Goal: Transaction & Acquisition: Purchase product/service

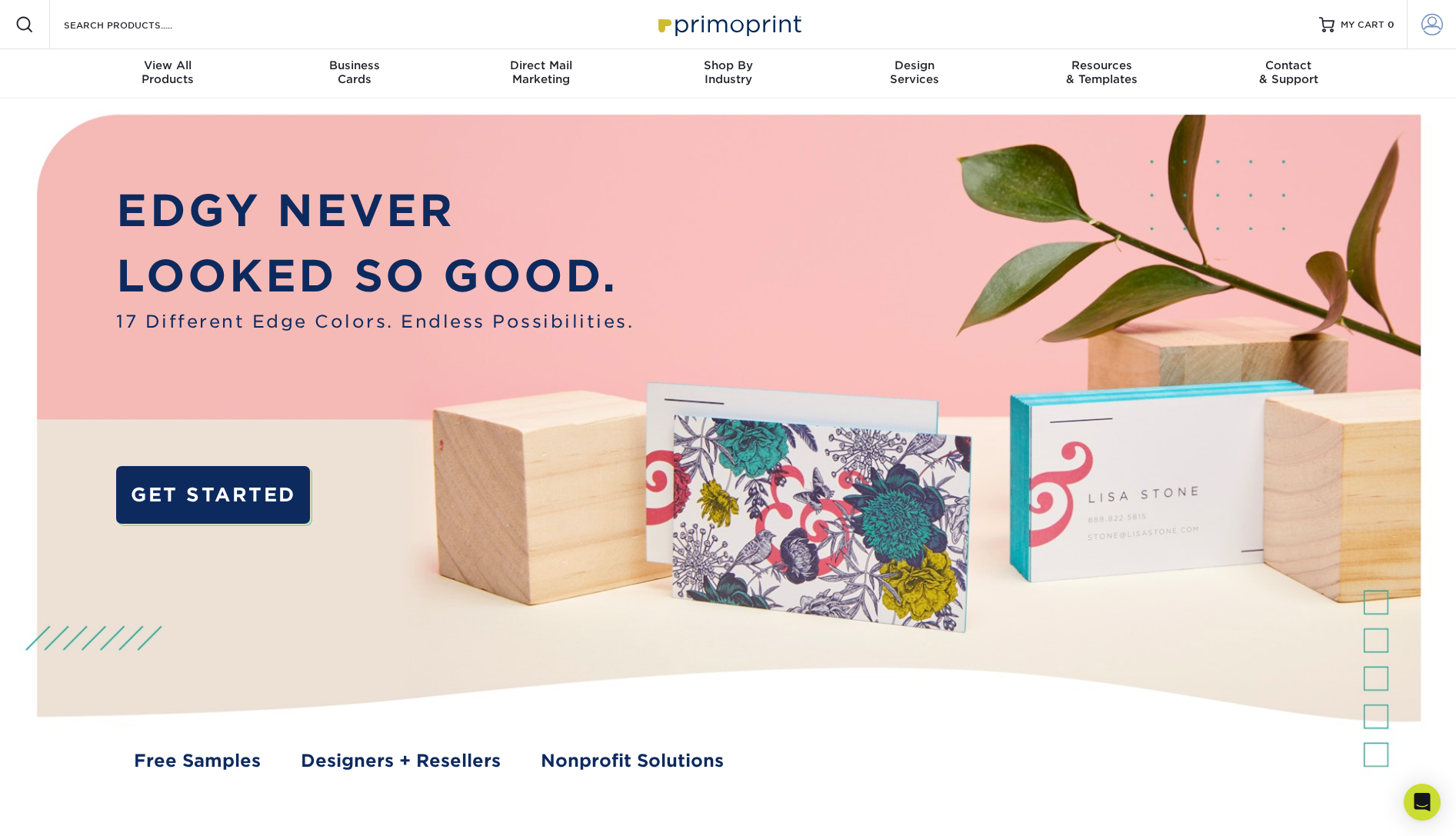
click at [1423, 22] on span at bounding box center [1432, 24] width 21 height 21
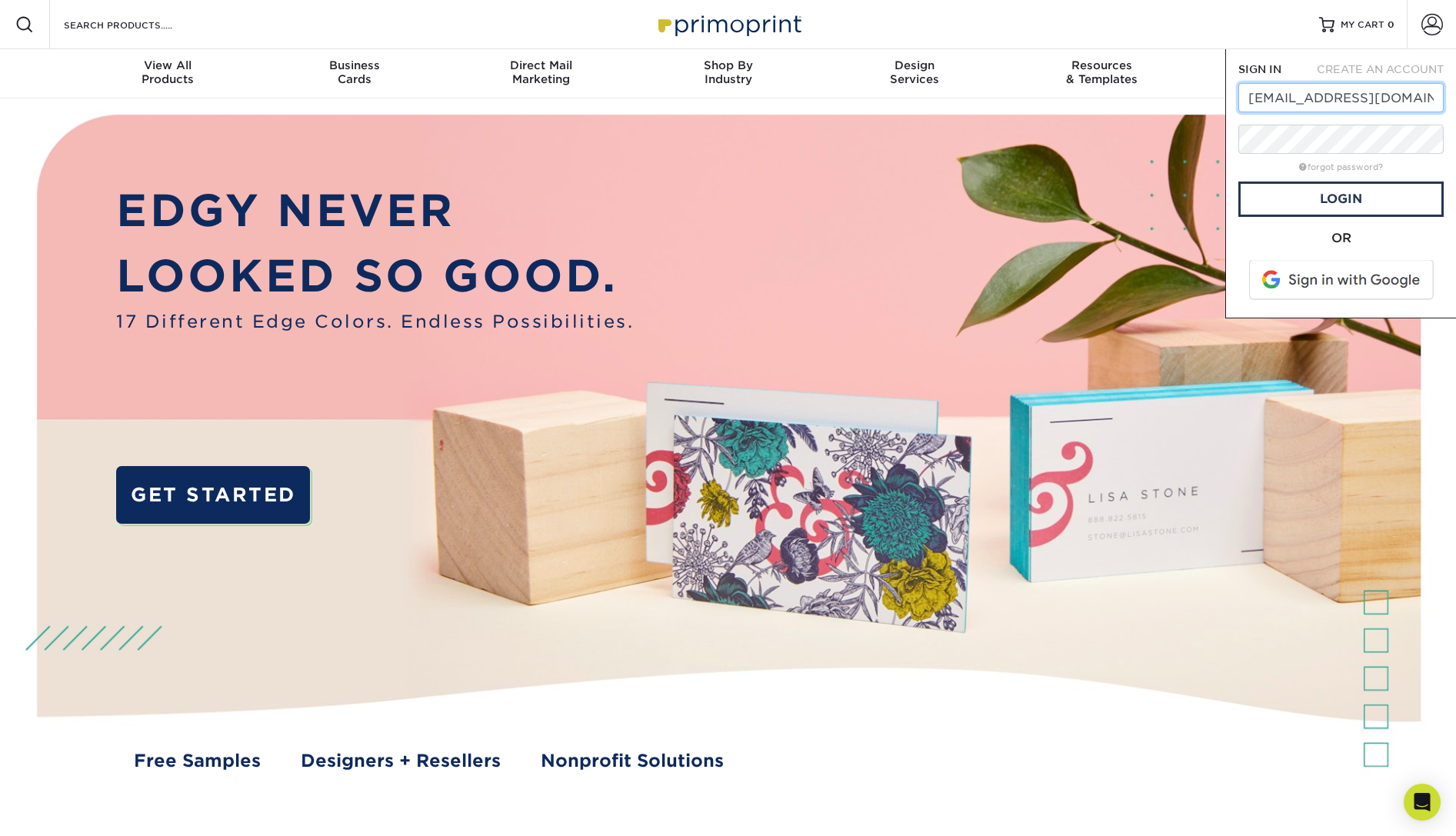
type input "[EMAIL_ADDRESS][DOMAIN_NAME]"
click at [1362, 199] on link "Login" at bounding box center [1341, 199] width 205 height 35
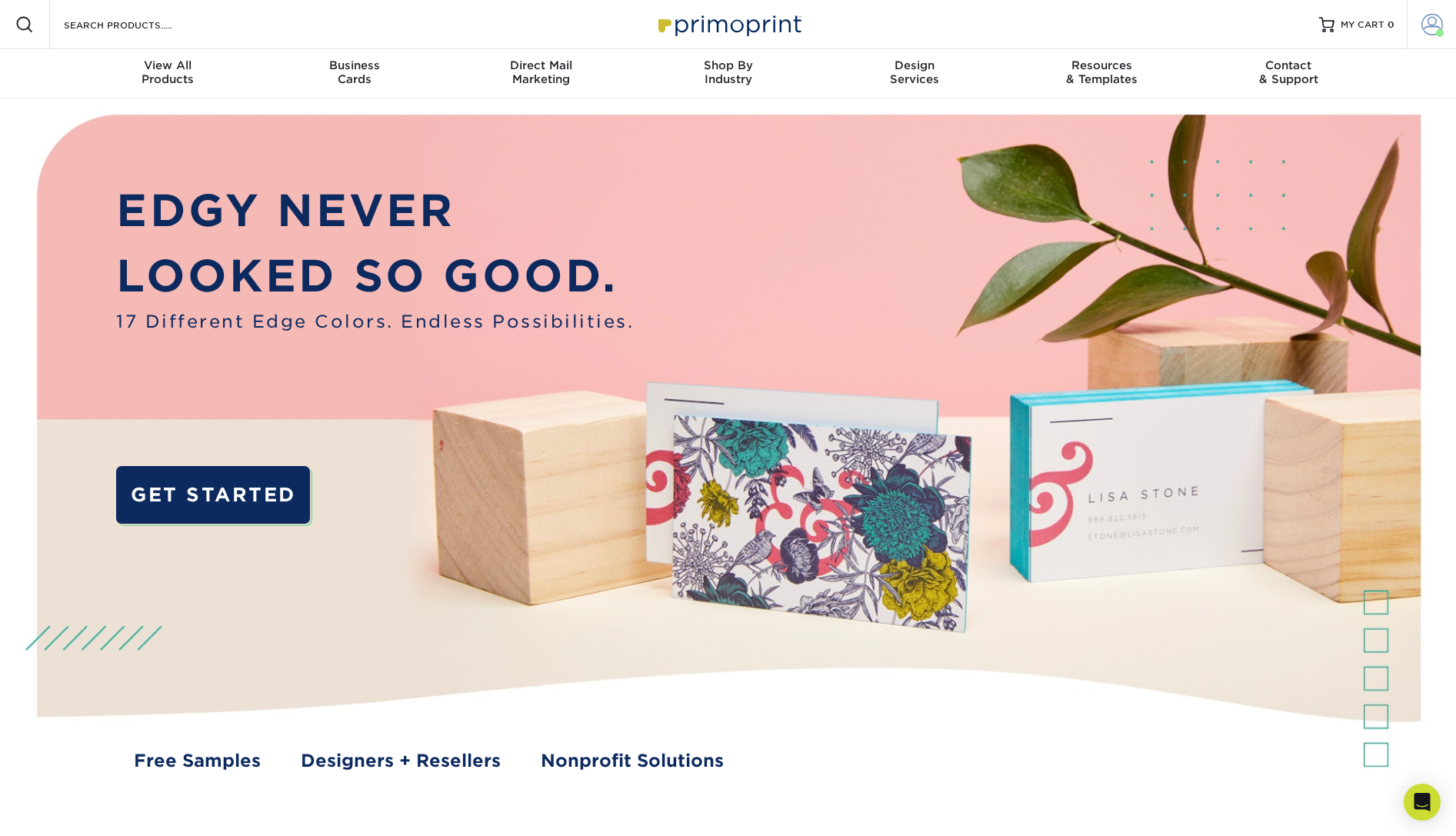
click at [1426, 25] on span at bounding box center [1432, 24] width 21 height 21
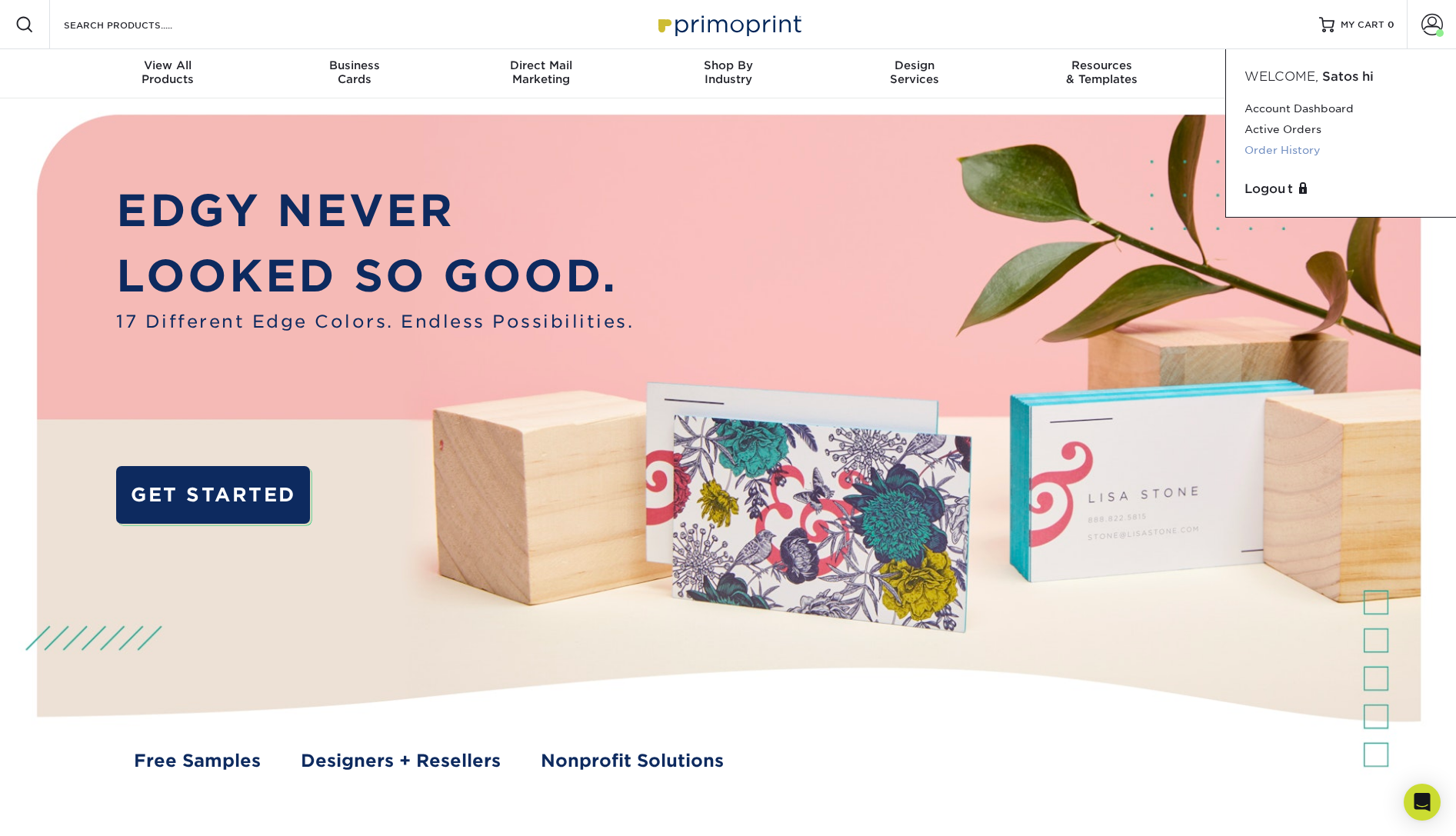
click at [1283, 145] on link "Order History" at bounding box center [1340, 150] width 193 height 20
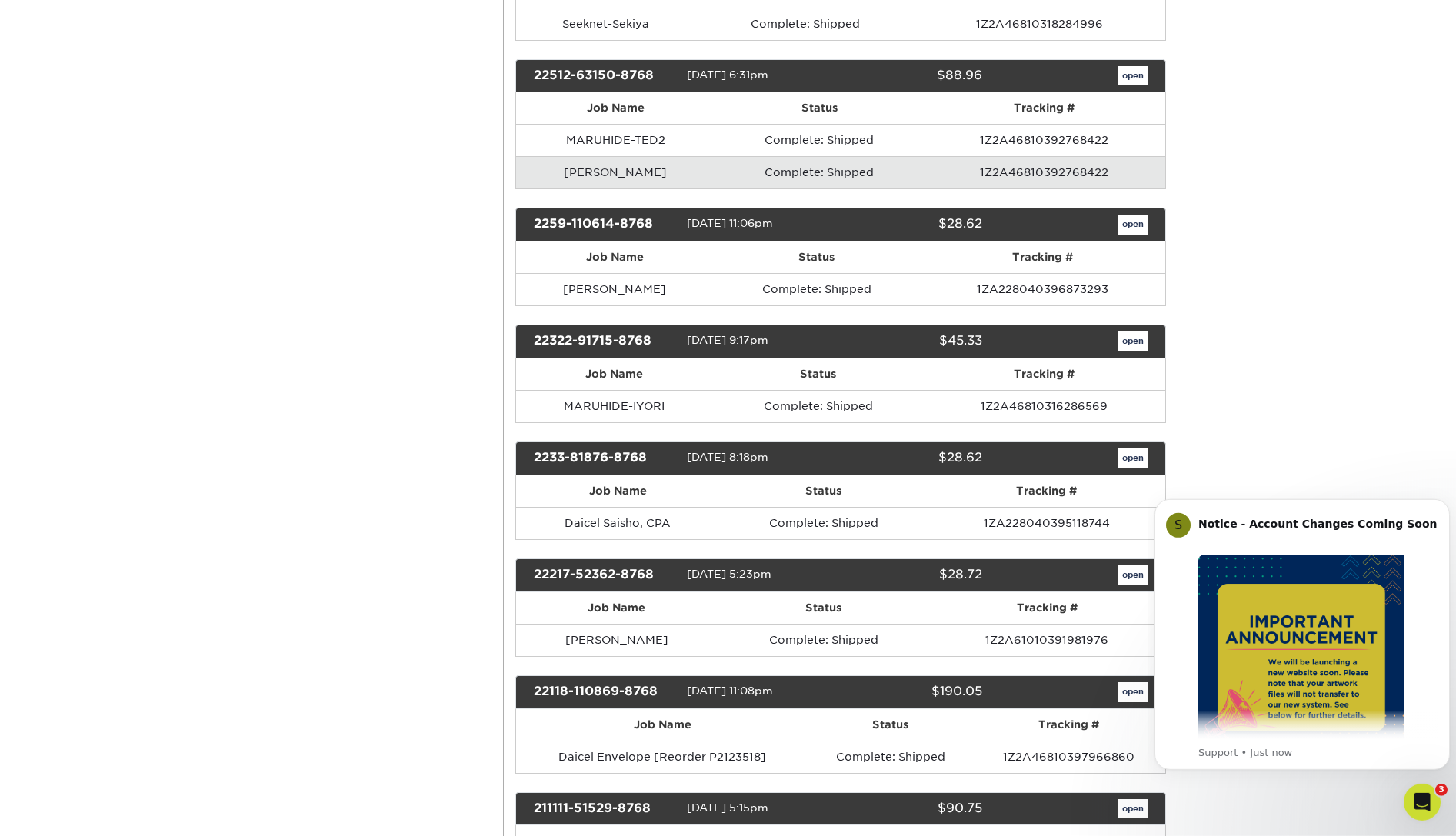
scroll to position [3097, 0]
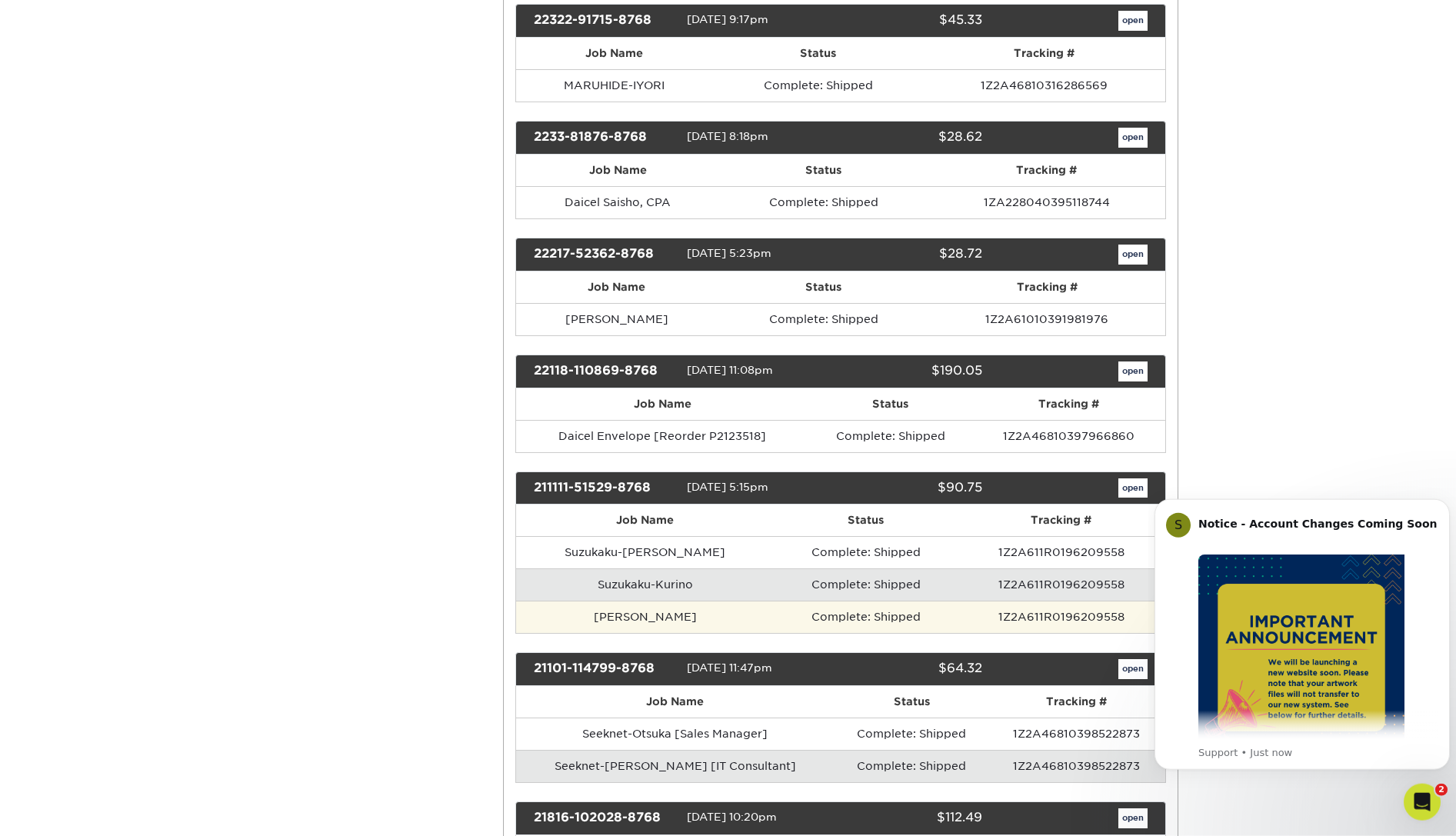
click at [663, 613] on td "Suzukaku-Moriyama" at bounding box center [645, 617] width 258 height 33
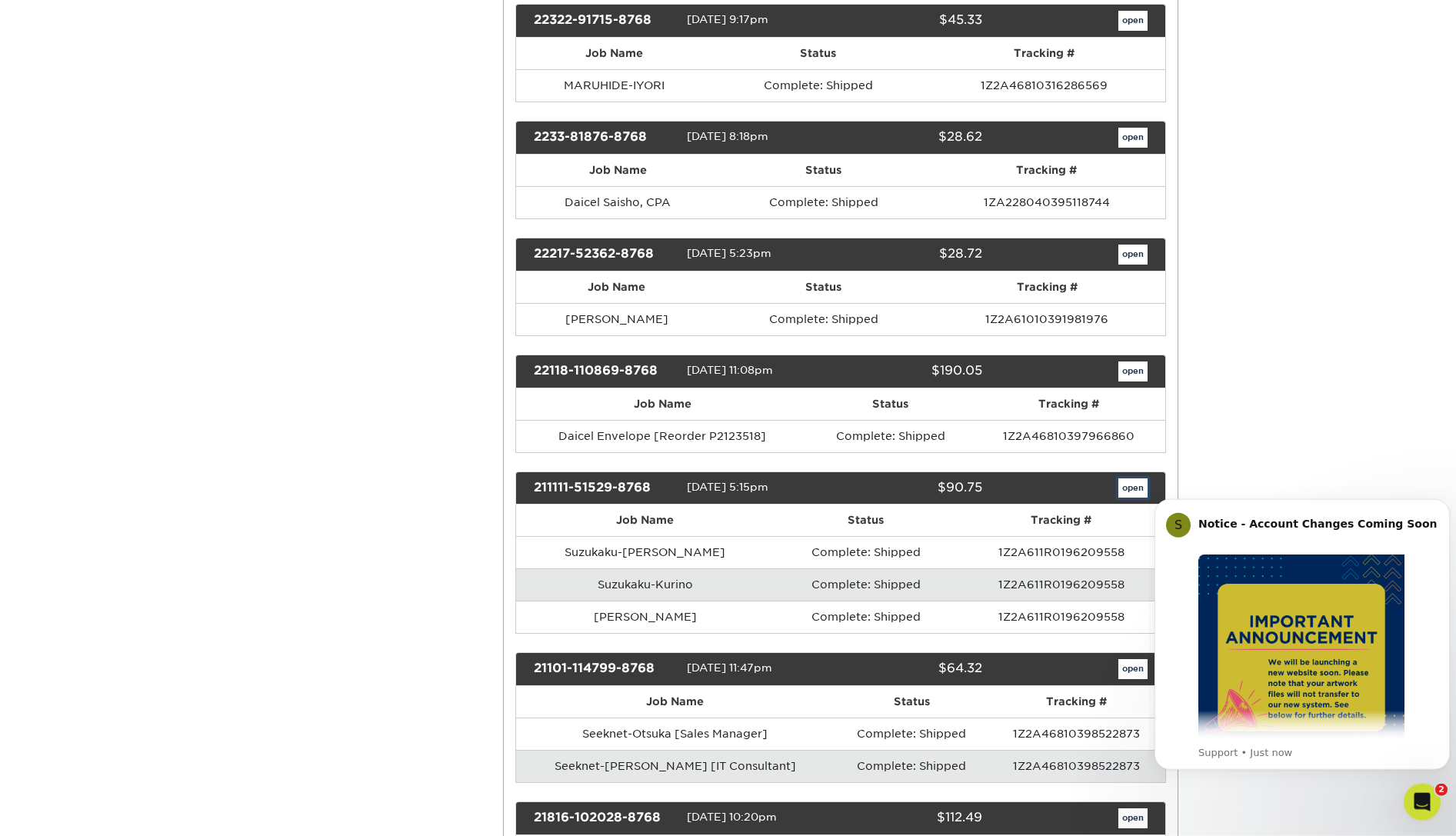
click at [1123, 486] on link "open" at bounding box center [1133, 489] width 29 height 20
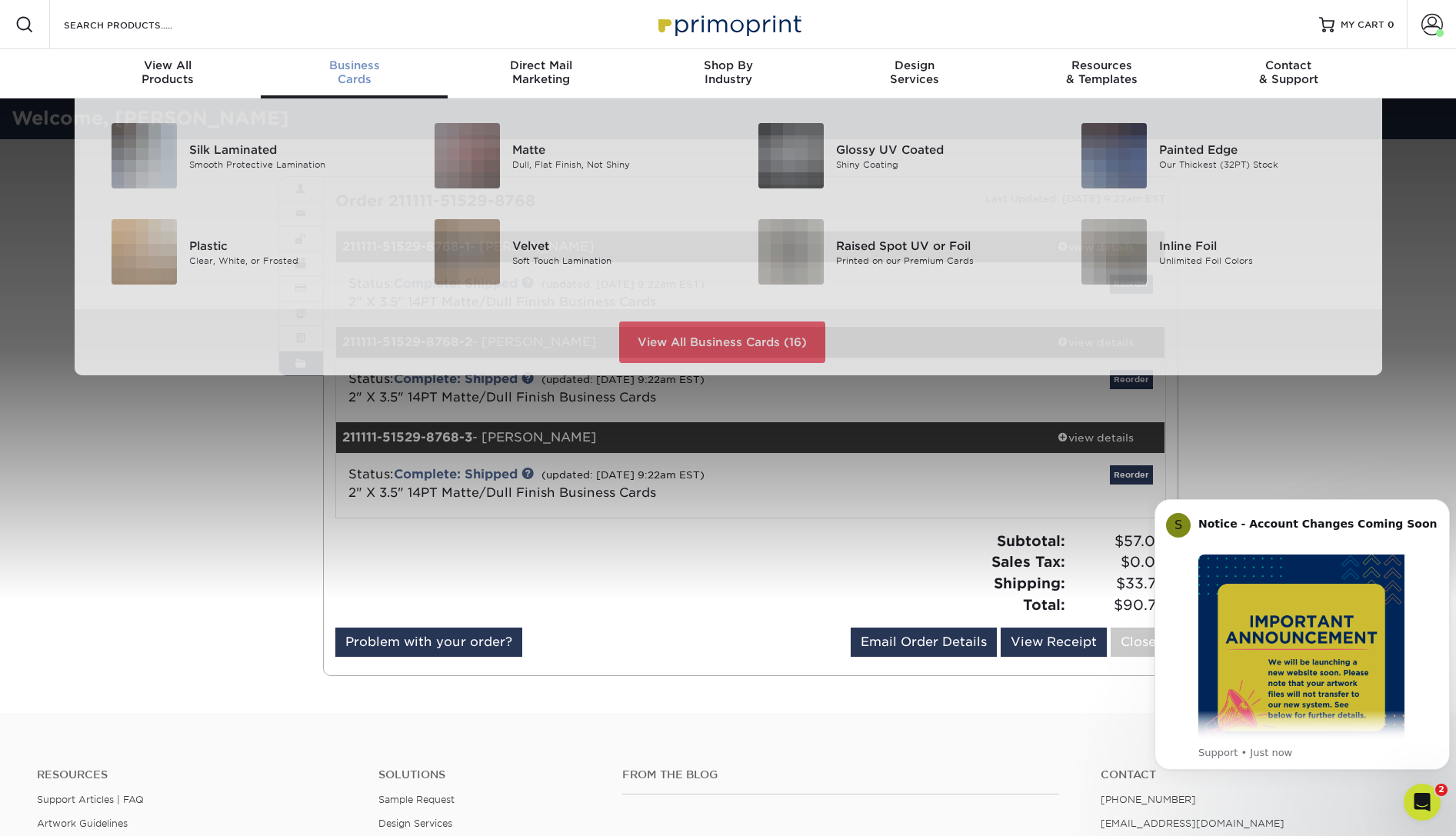
click at [346, 72] on span "Business" at bounding box center [354, 65] width 187 height 14
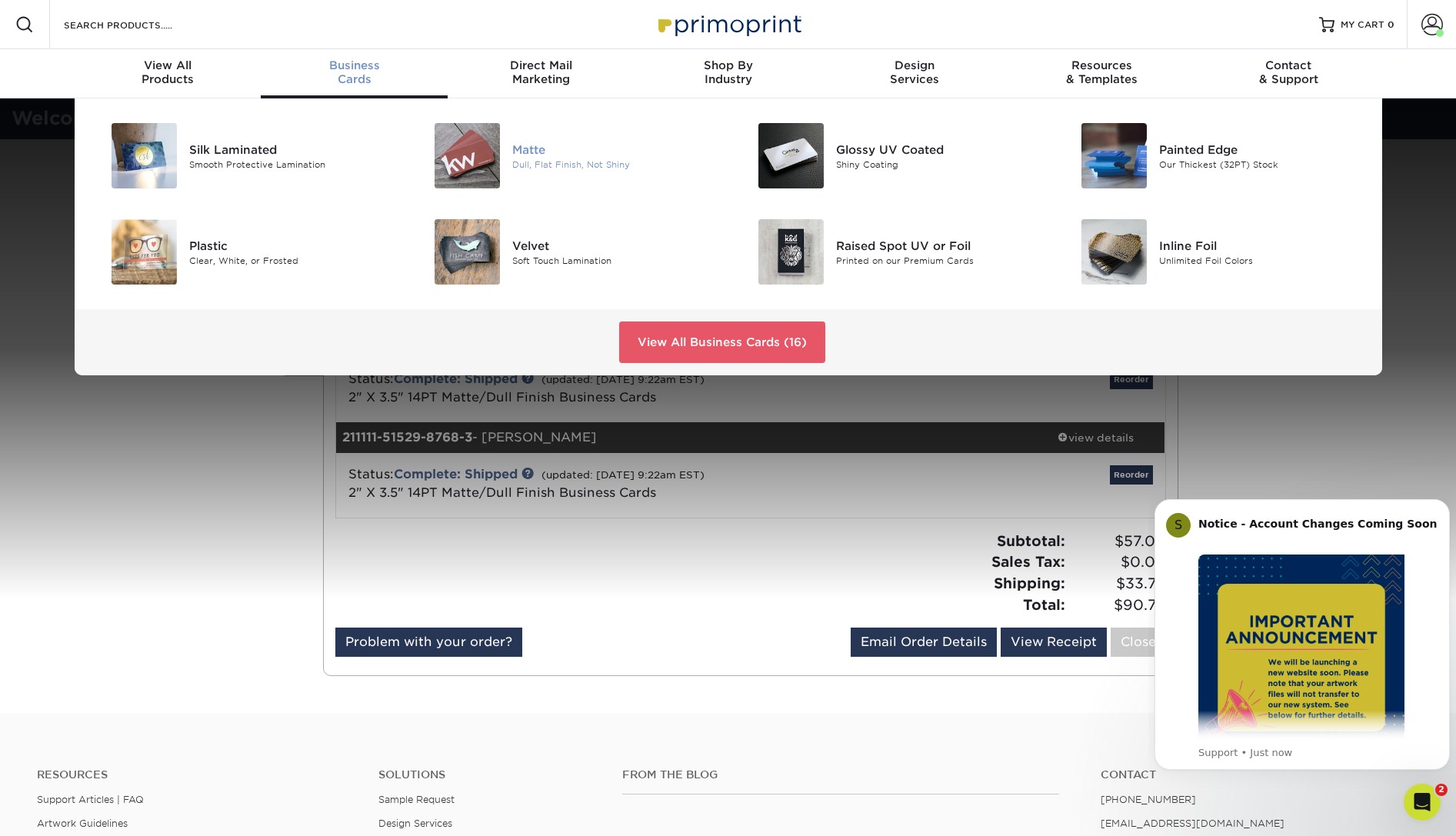
click at [474, 167] on img at bounding box center [467, 156] width 65 height 65
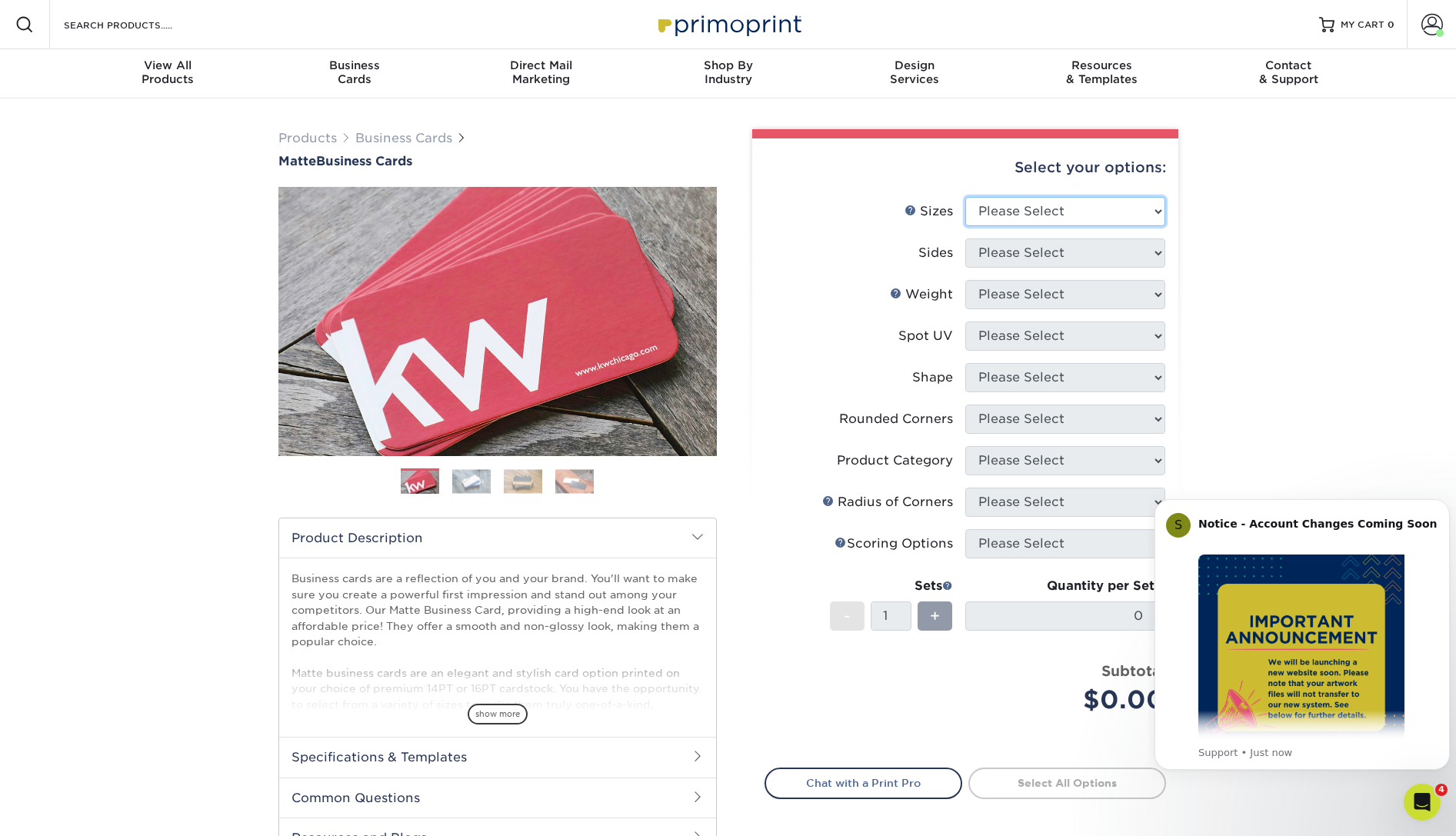
click at [965, 197] on select "Please Select 1.5" x 3.5" - Mini 1.75" x 3.5" - Mini 2" x 2" - Square 2" x 3" -…" at bounding box center [1065, 211] width 200 height 29
select select "2.00x3.50"
click option "2" x 3.5" - Standard" at bounding box center [0, 0] width 0 height 0
click at [965, 238] on select "Please Select Print Both Sides Print Front Only" at bounding box center [1065, 253] width 200 height 29
select select "13abbda7-1d64-4f25-8bb2-c179b224825d"
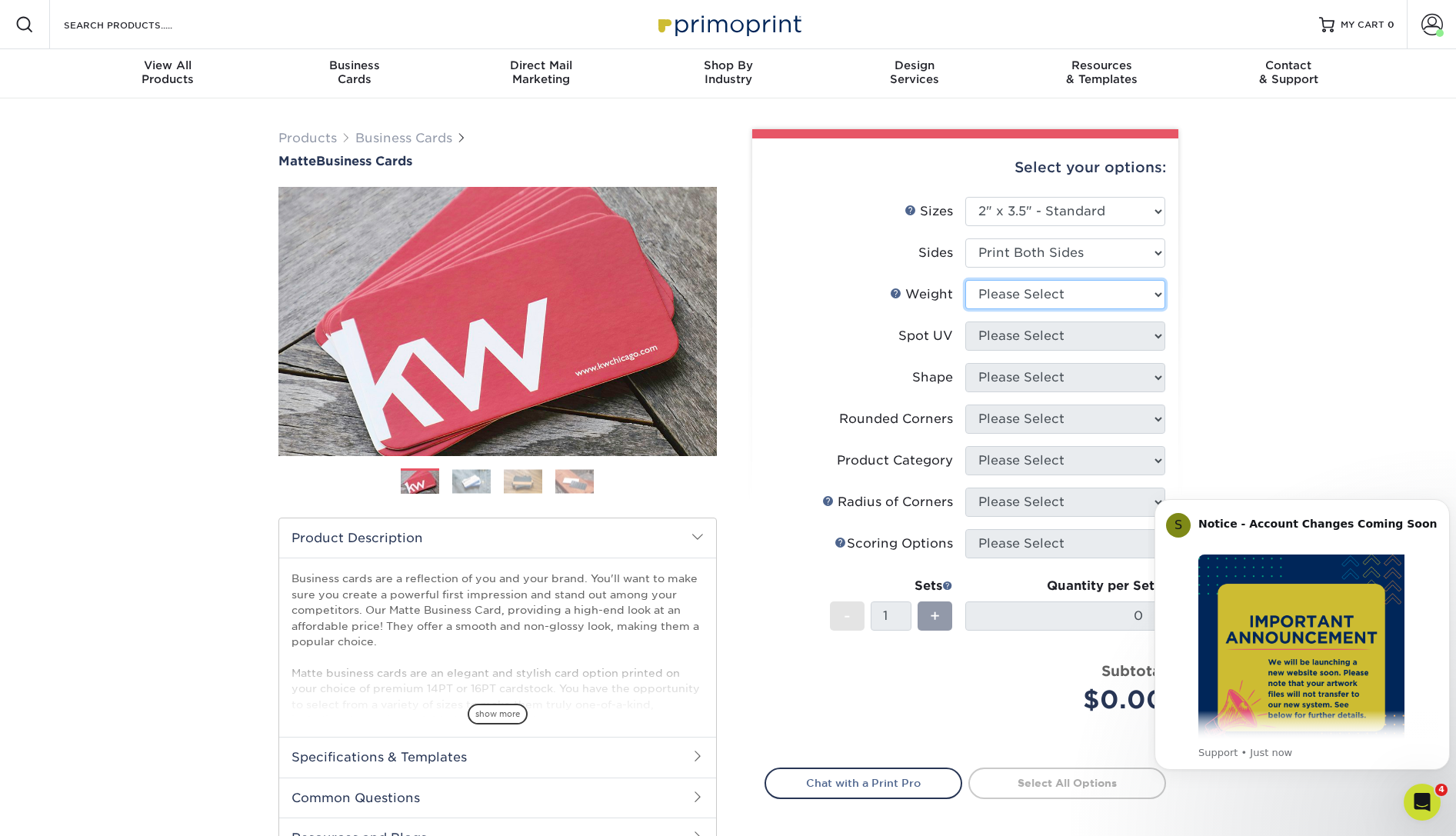
click at [965, 280] on select "Please Select 16PT 14PT" at bounding box center [1065, 294] width 200 height 29
select select "16PT"
click at [965, 321] on select "Please Select No Spot UV Front and Back (Both Sides) Front Only Back Only" at bounding box center [1065, 336] width 200 height 29
select select "3"
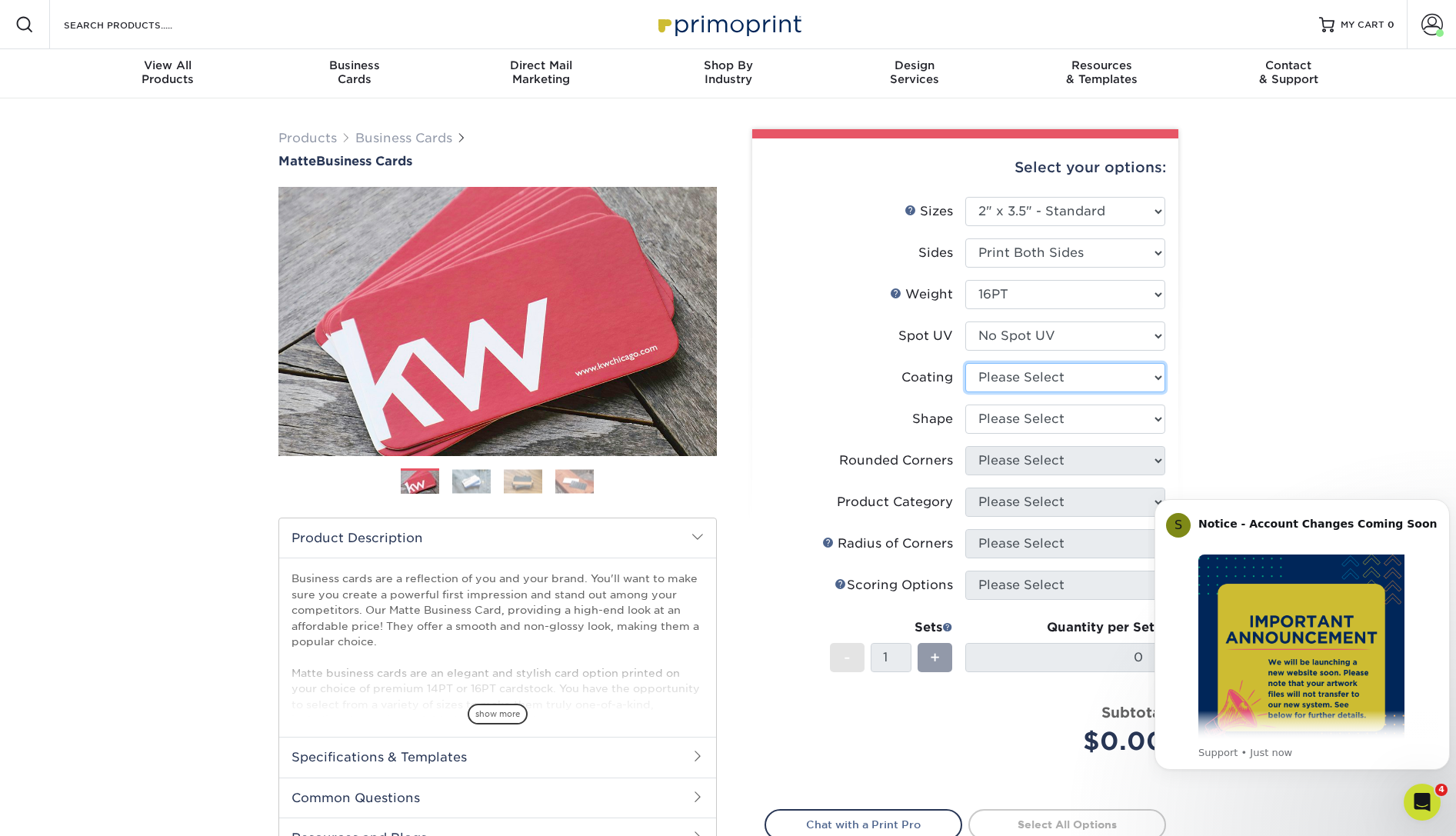
click at [965, 363] on select at bounding box center [1065, 378] width 200 height 29
select select "121bb7b5-3b4d-429f-bd8d-bbf80e953313"
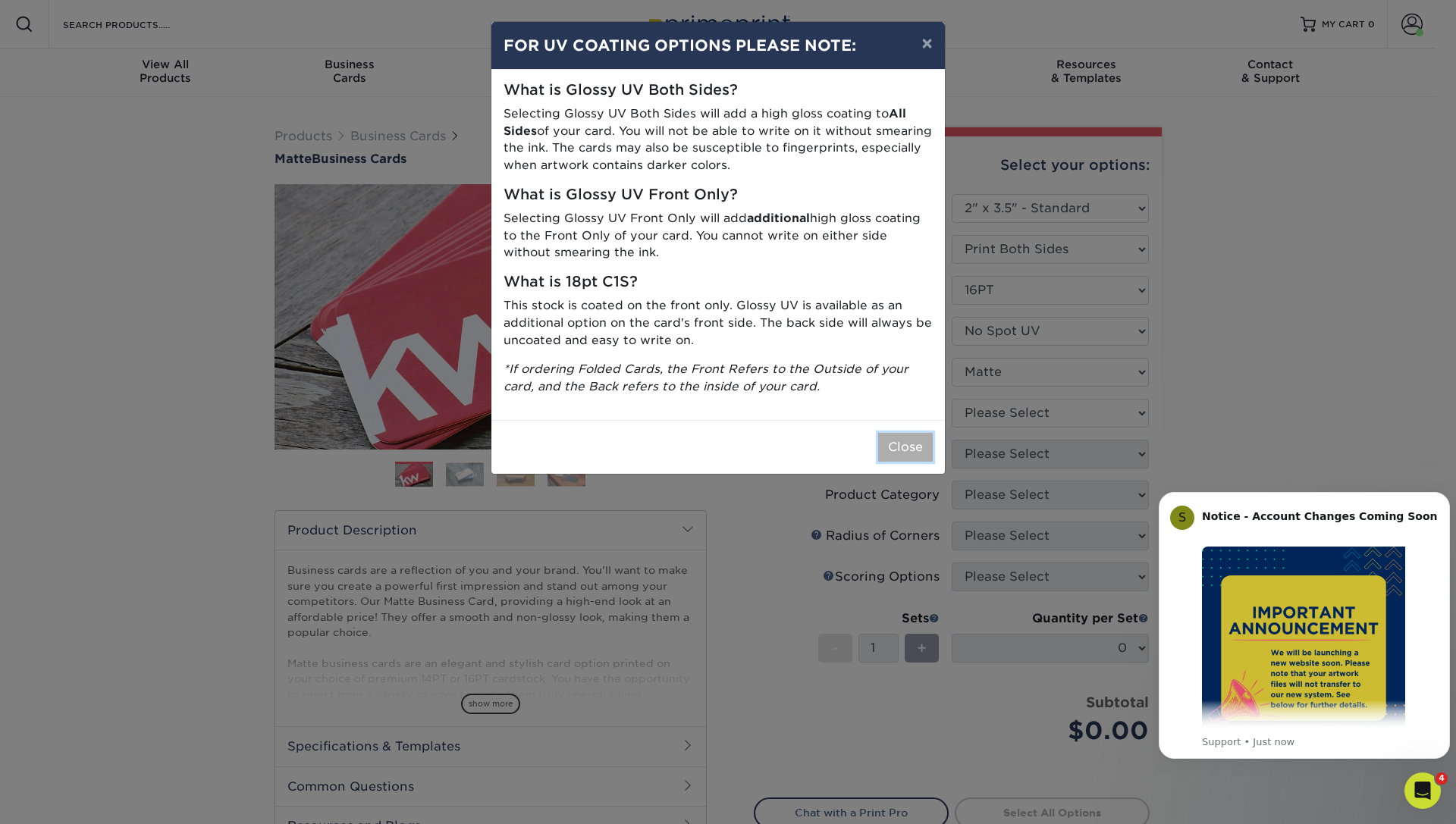
click at [895, 445] on button "Close" at bounding box center [905, 448] width 55 height 29
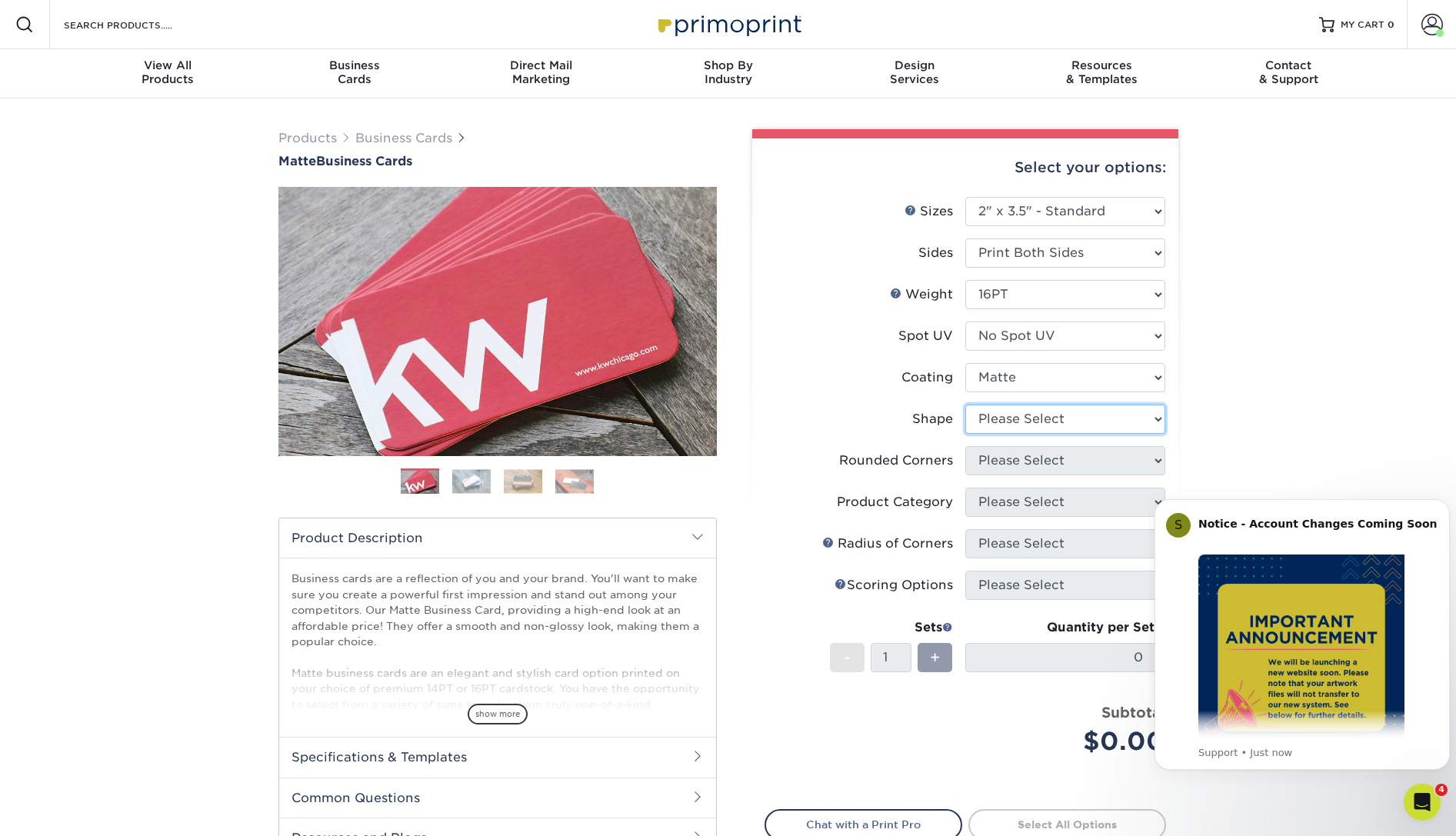
click at [965, 405] on select "Please Select Standard Oval" at bounding box center [1065, 419] width 200 height 29
select select "standard"
click at [965, 446] on select "Please Select Yes - Round 2 Corners Yes - Round 4 Corners No" at bounding box center [1065, 461] width 200 height 29
select select "0"
click option "No" at bounding box center [0, 0] width 0 height 0
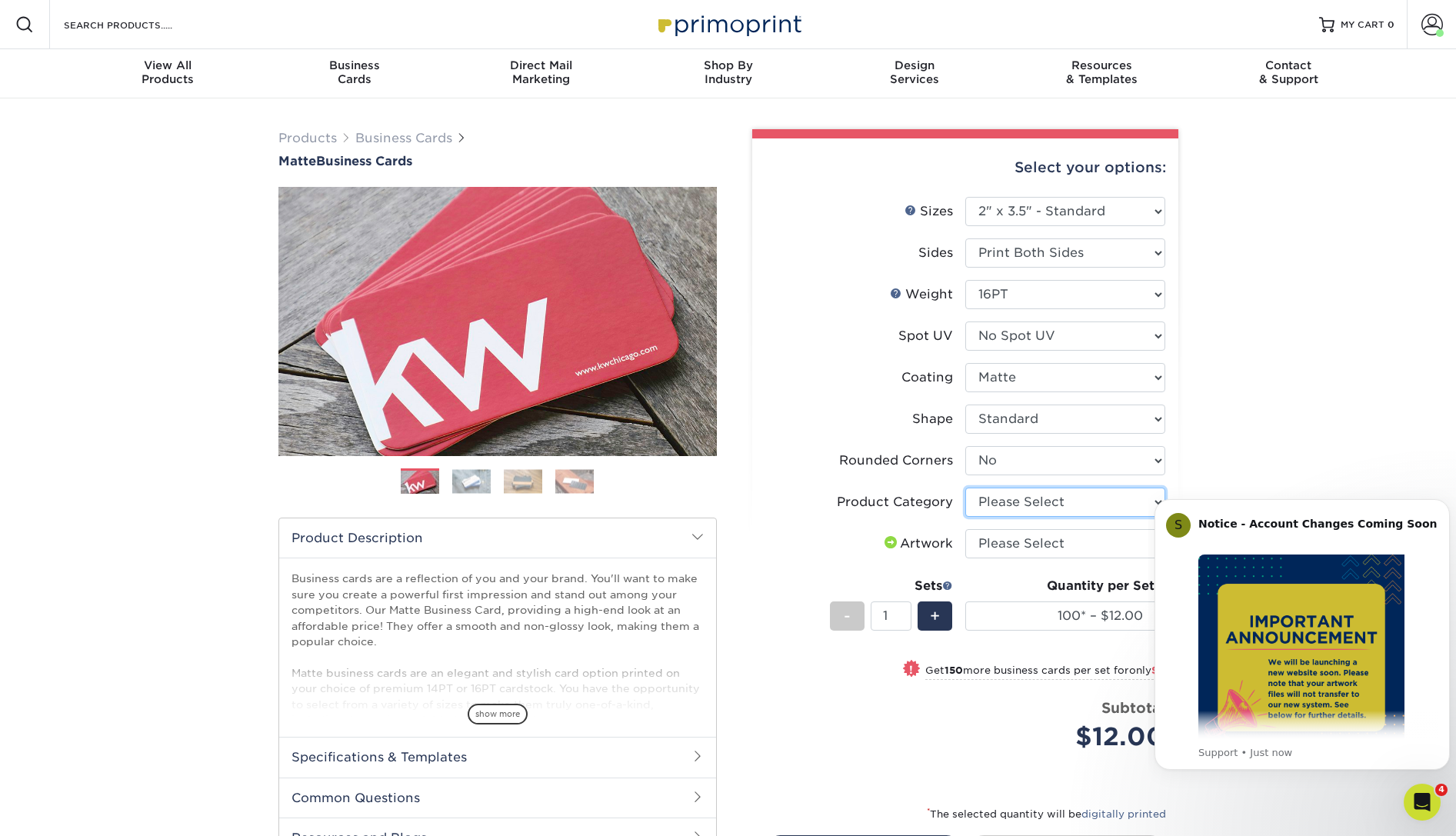
click at [965, 488] on select "Please Select Business Cards" at bounding box center [1065, 502] width 200 height 29
select select "3b5148f1-0588-4f88-a218-97bcfdce65c1"
click option "Business Cards" at bounding box center [0, 0] width 0 height 0
click at [965, 529] on select "Please Select I will upload files I need a design - $100" at bounding box center [1065, 544] width 200 height 29
select select "upload"
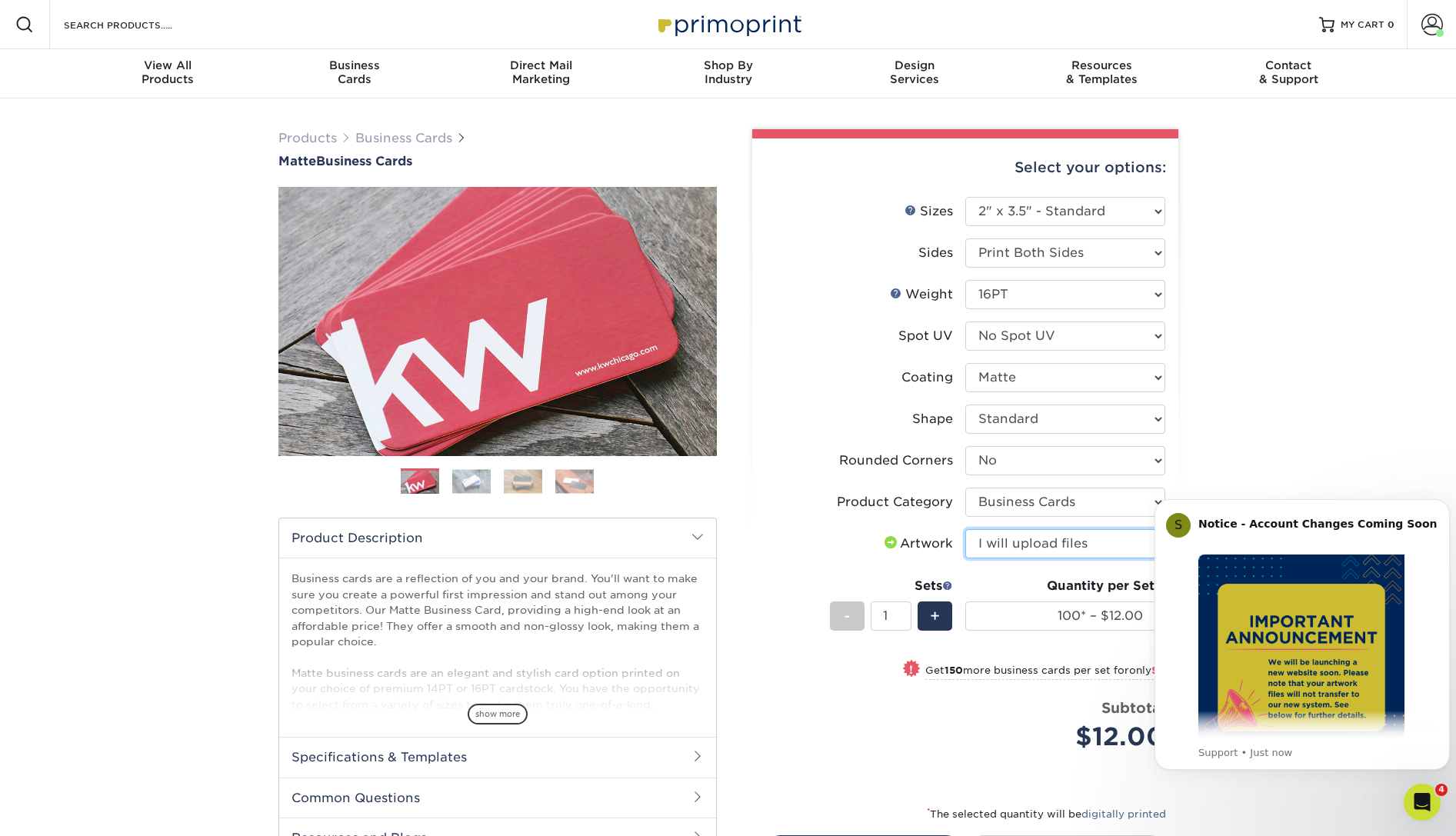
click option "I will upload files" at bounding box center [0, 0] width 0 height 0
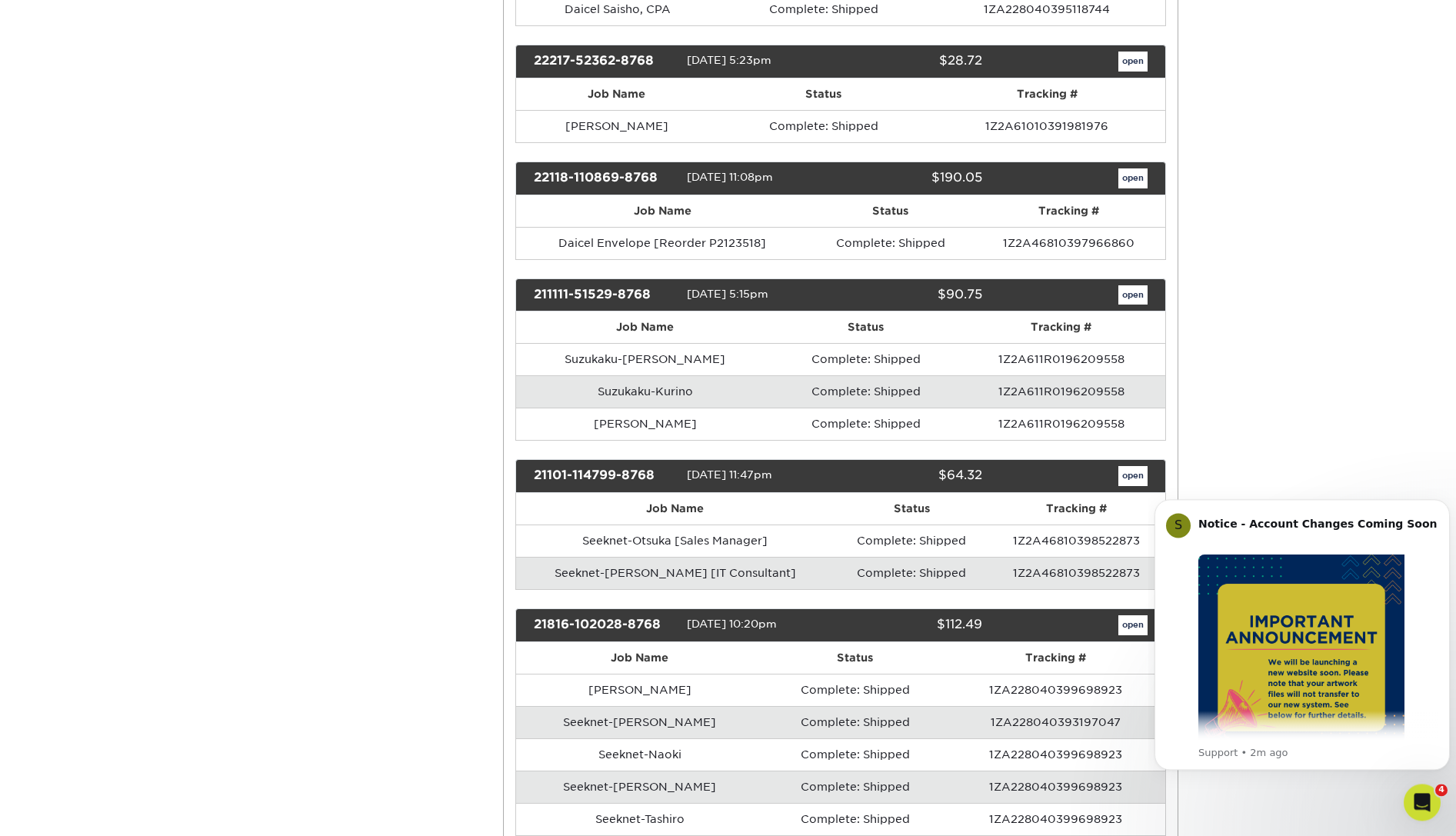
scroll to position [3417, 0]
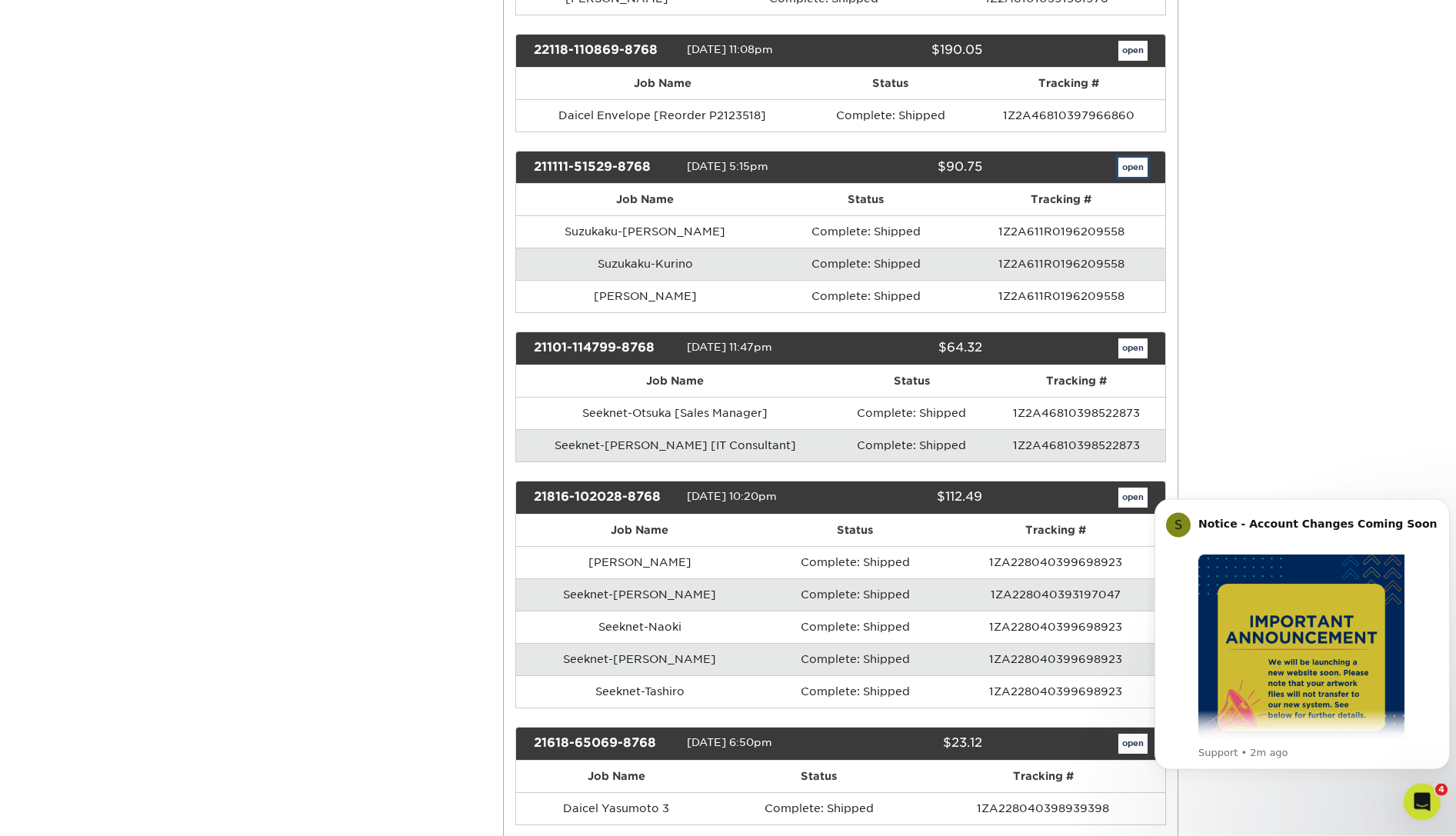
click at [1132, 163] on link "open" at bounding box center [1133, 167] width 29 height 20
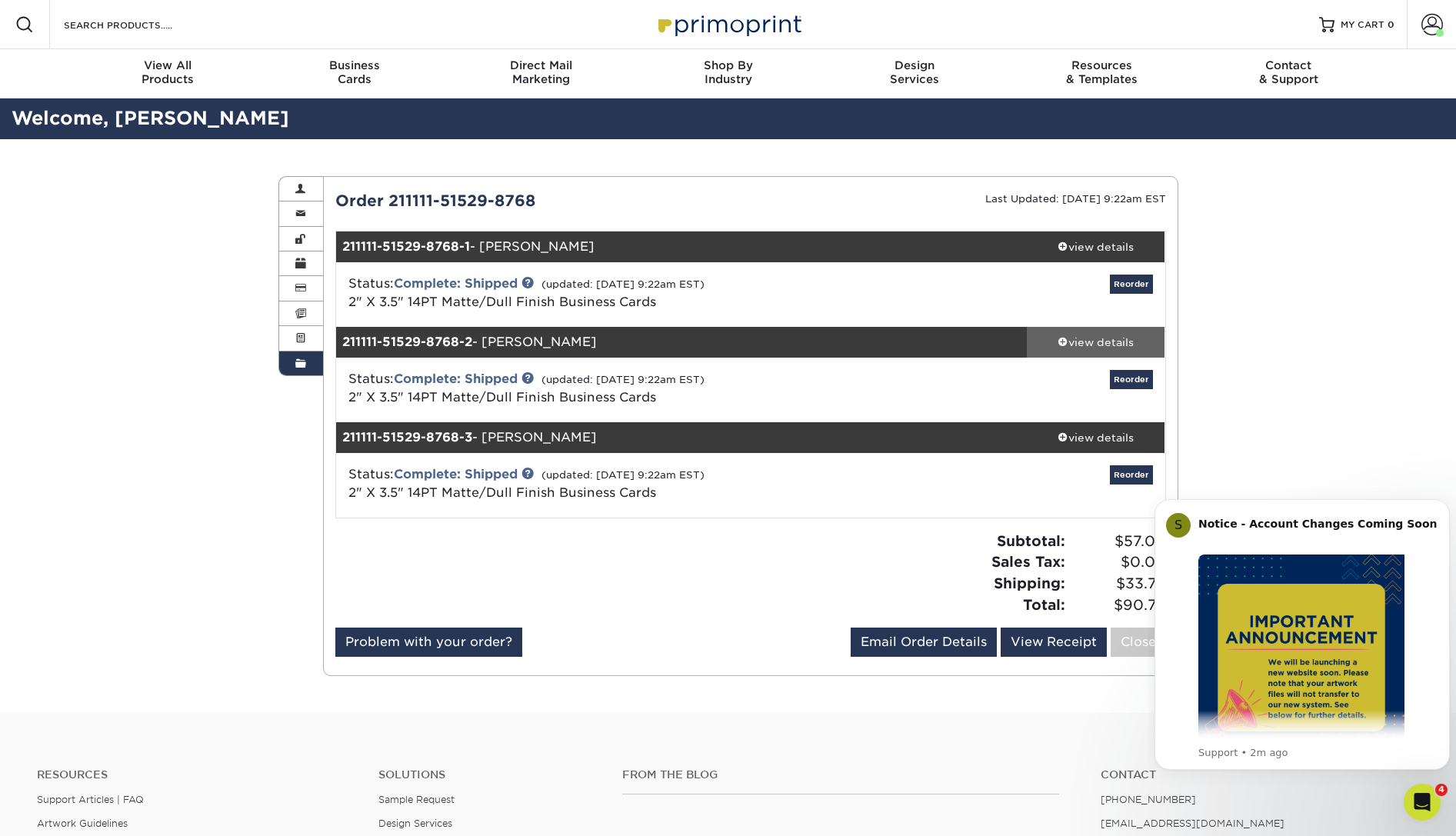
click at [1097, 344] on div "view details" at bounding box center [1096, 342] width 139 height 15
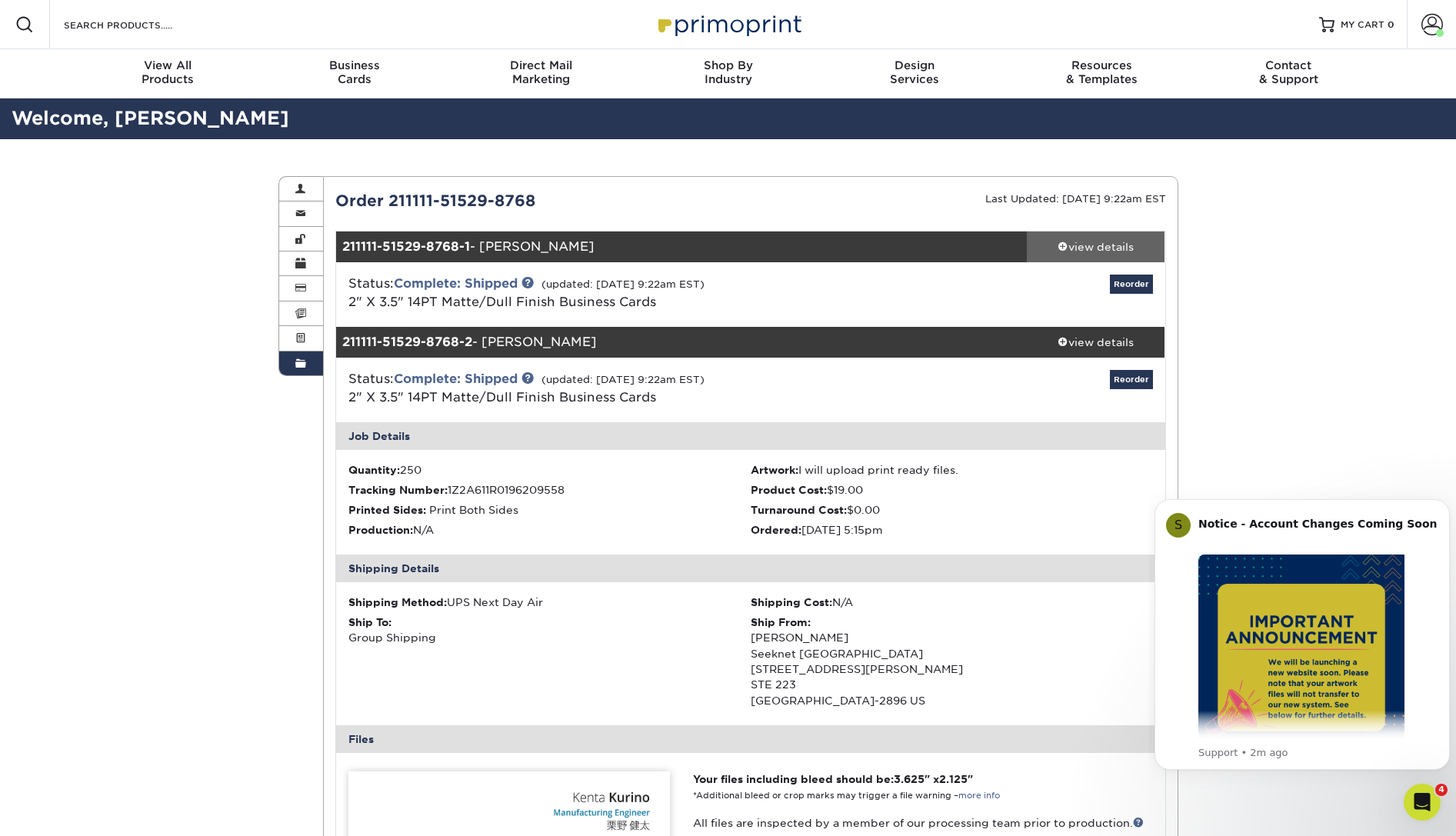
click at [1096, 245] on div "view details" at bounding box center [1096, 246] width 139 height 15
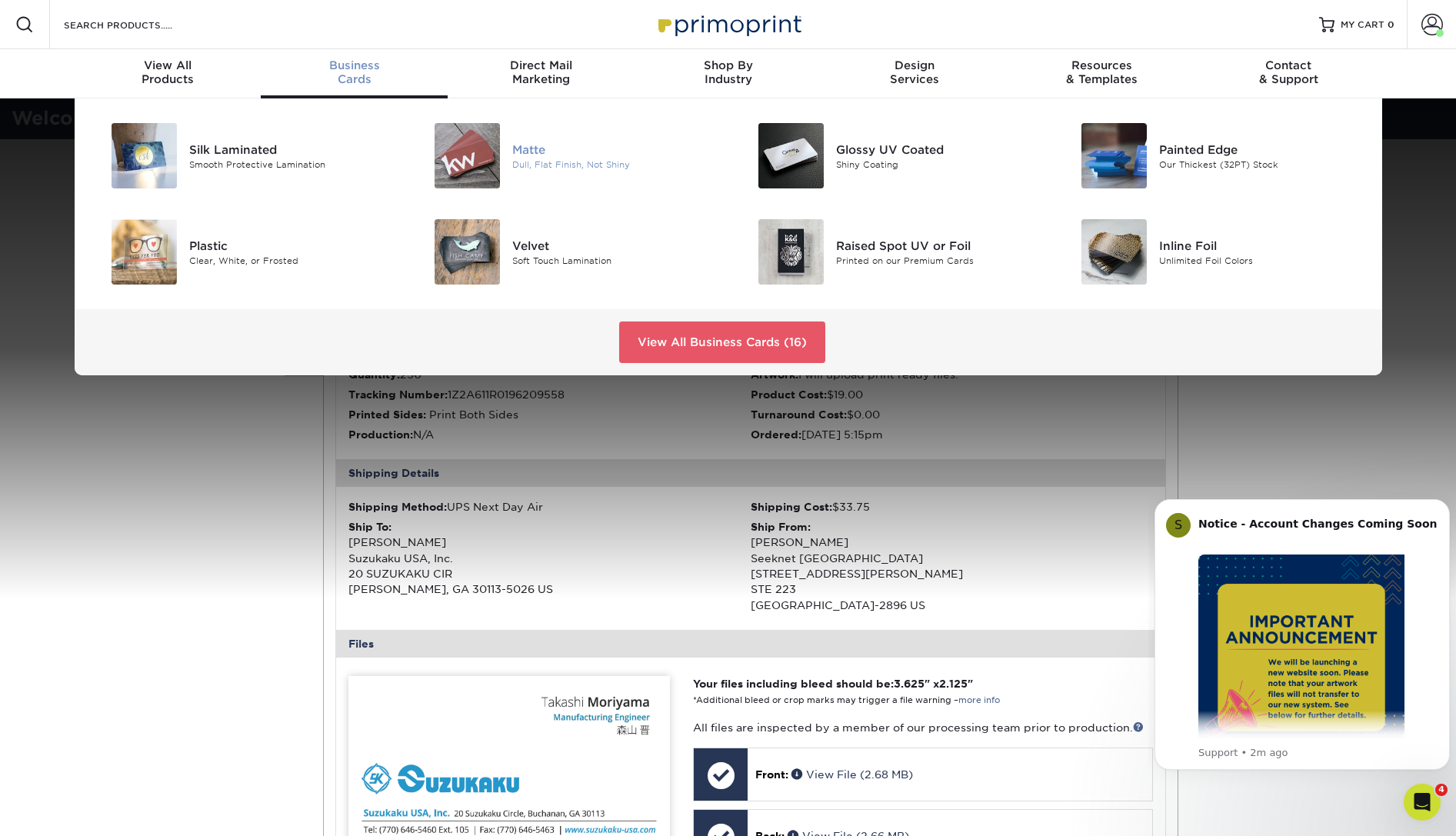
click at [460, 145] on img at bounding box center [467, 156] width 65 height 65
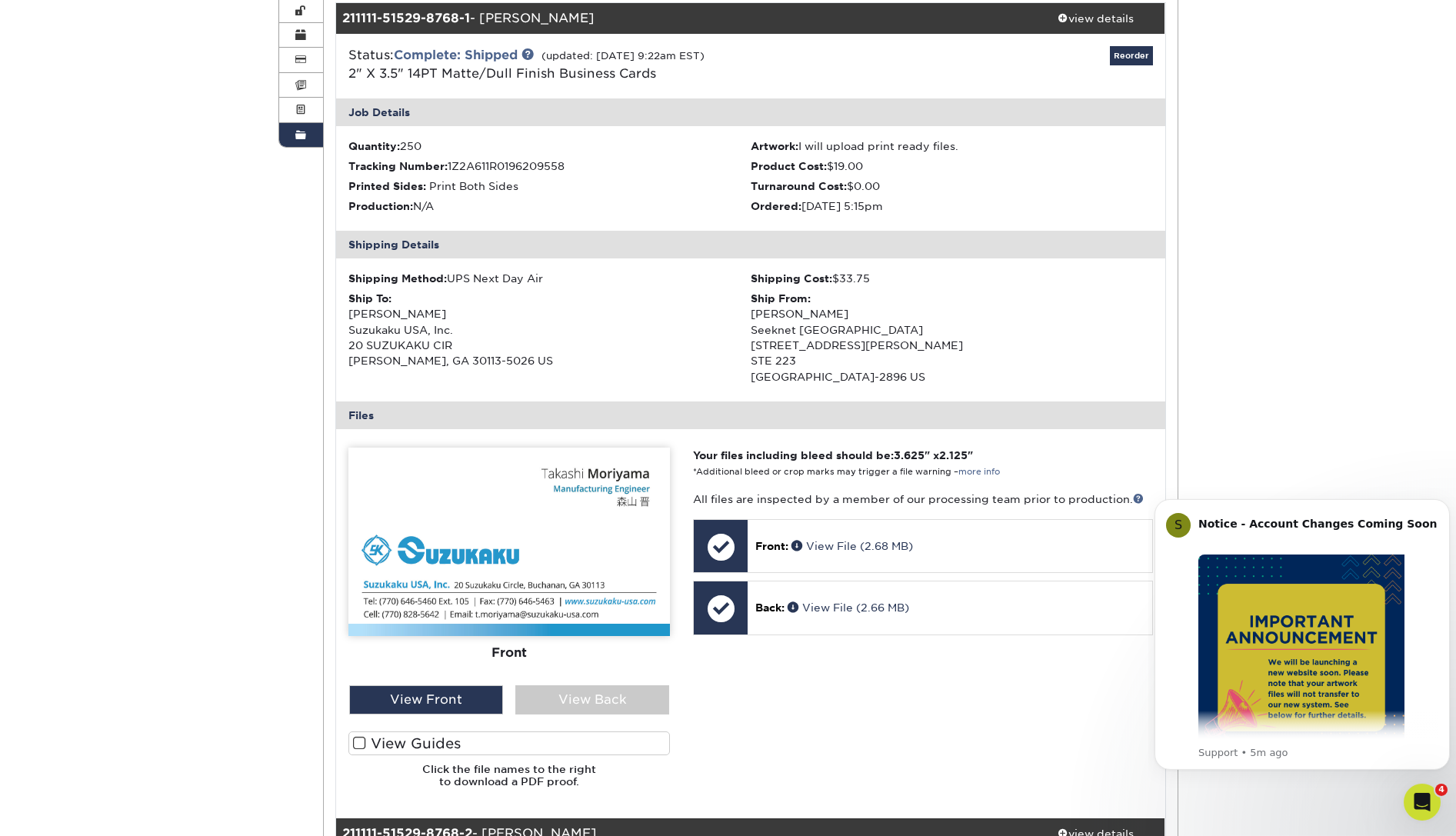
scroll to position [281, 0]
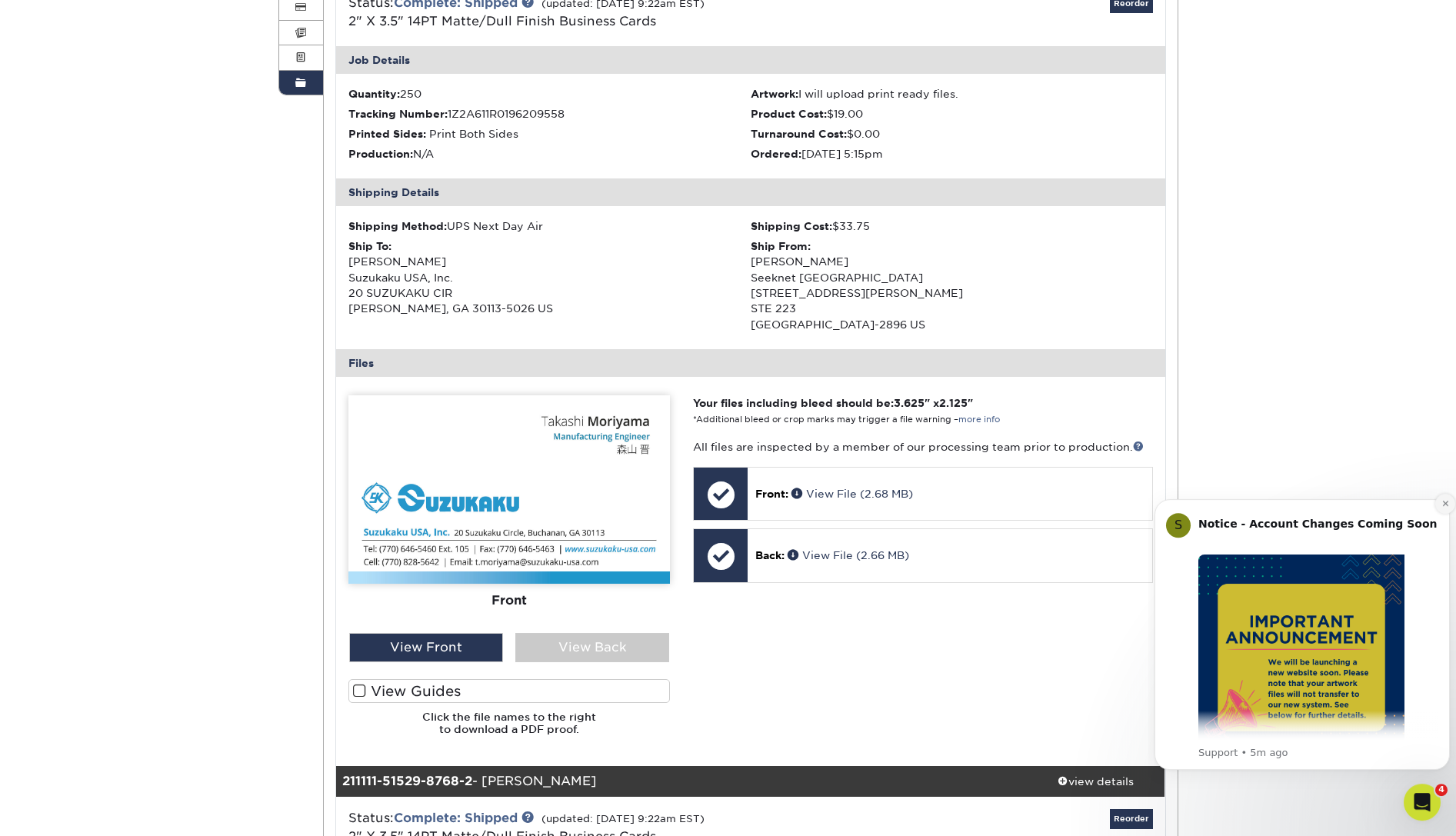
click at [1442, 505] on icon "Dismiss notification" at bounding box center [1445, 503] width 8 height 8
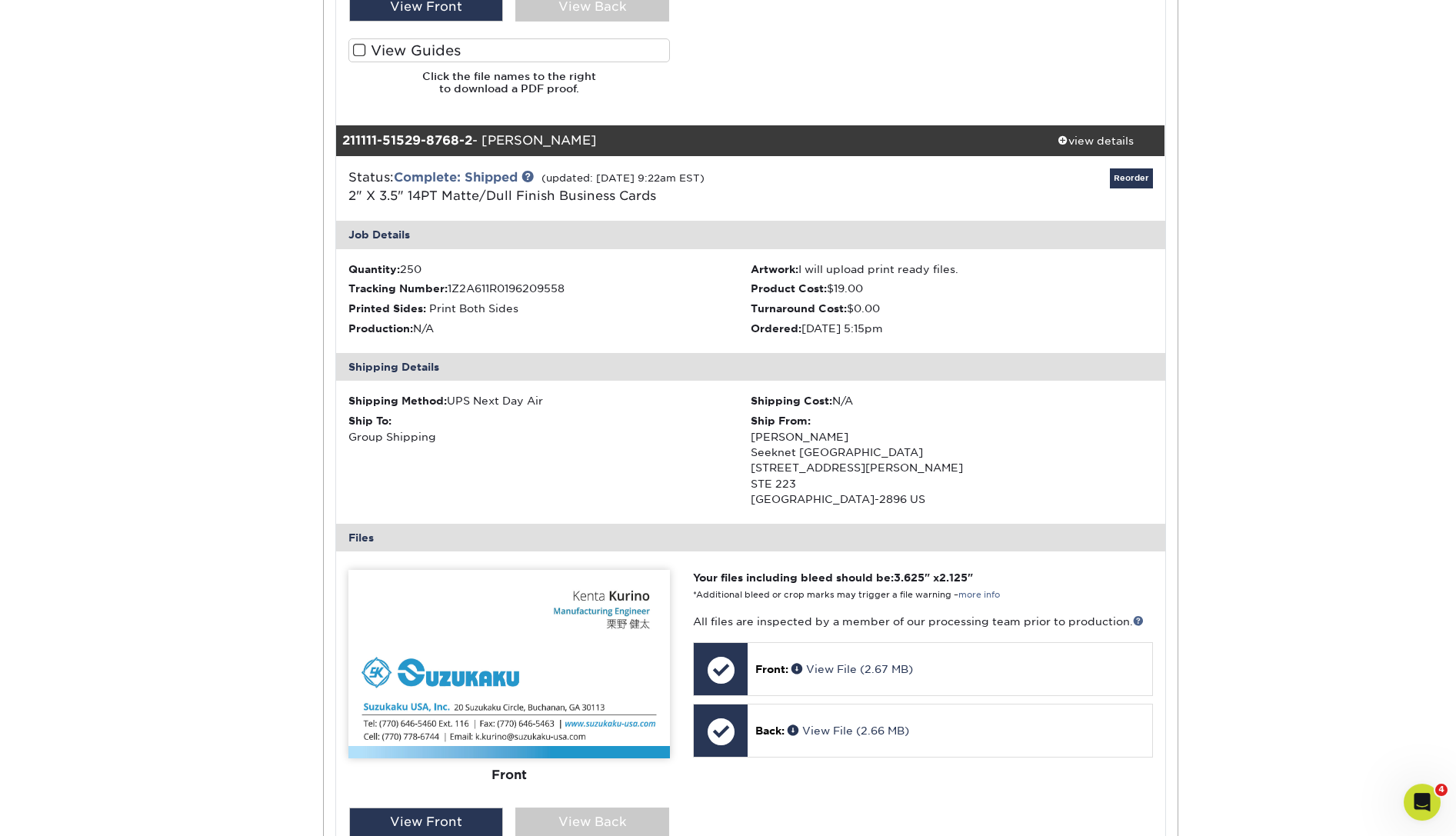
scroll to position [916, 0]
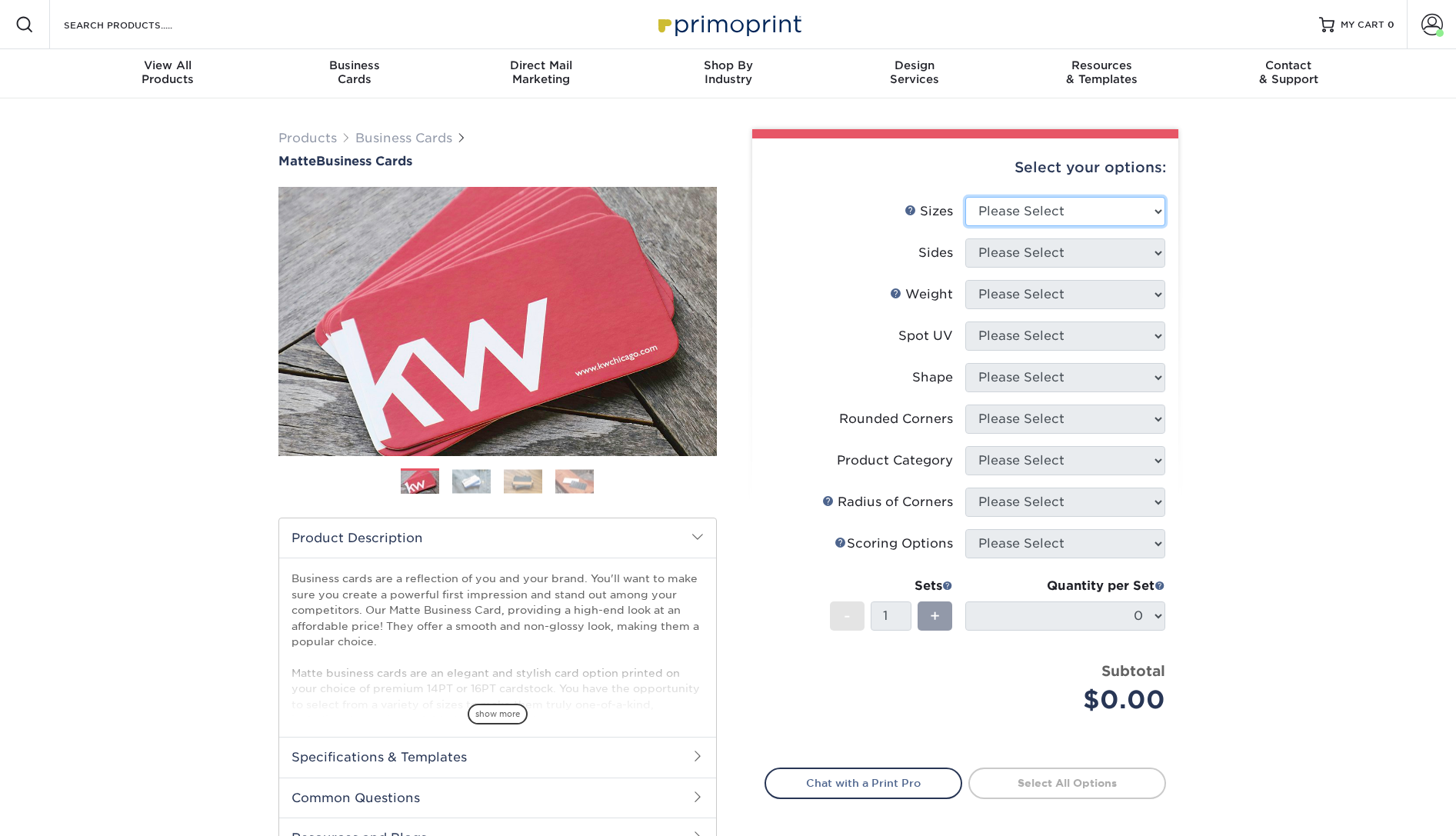
click at [965, 197] on select "Please Select 1.5" x 3.5" - Mini 1.75" x 3.5" - Mini 2" x 2" - Square 2" x 3" -…" at bounding box center [1065, 211] width 200 height 29
select select "2.00x3.50"
click option "2" x 3.5" - Standard" at bounding box center [0, 0] width 0 height 0
click at [965, 238] on select "Please Select Print Both Sides Print Front Only" at bounding box center [1065, 253] width 200 height 29
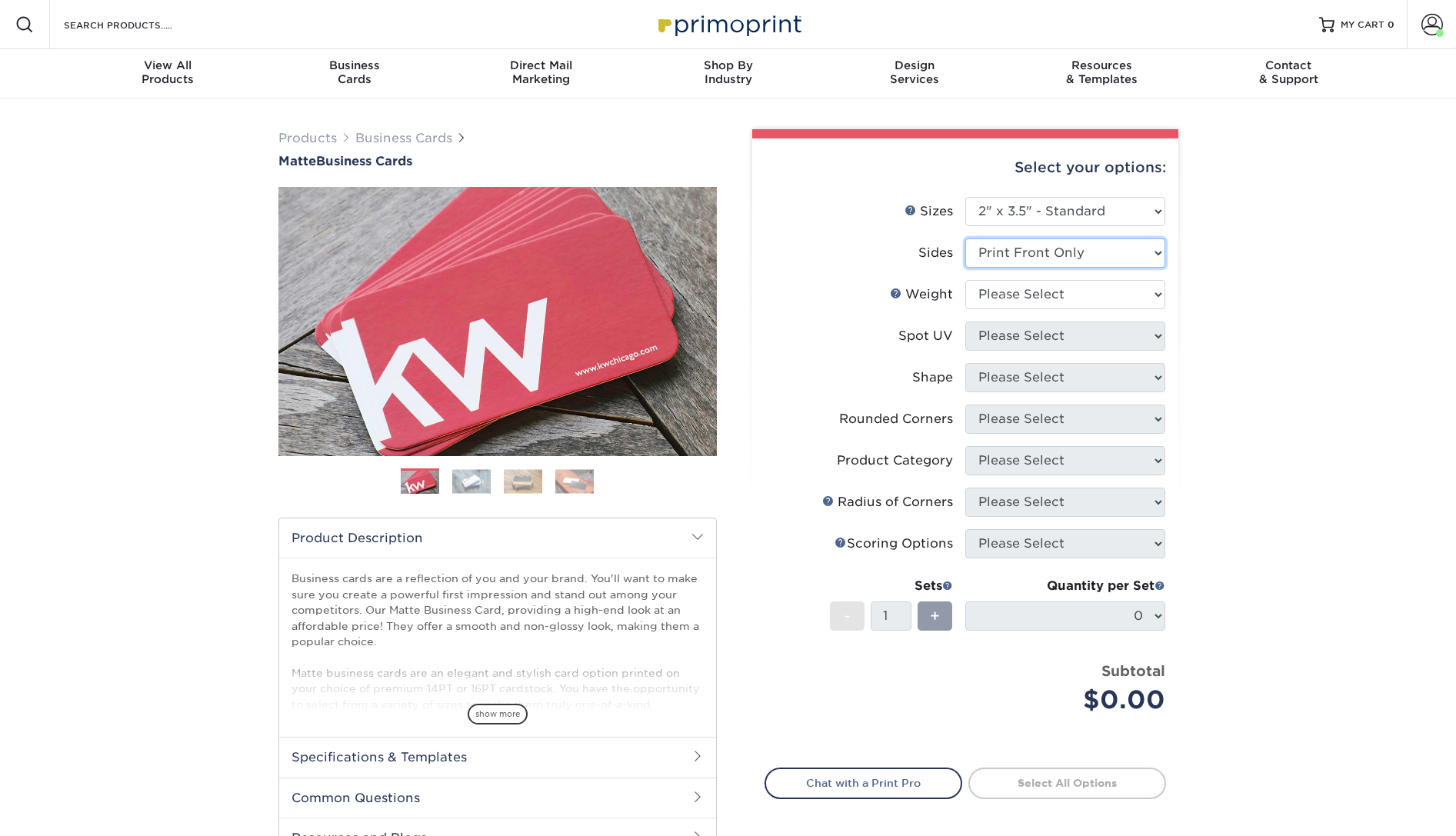
select select "13abbda7-1d64-4f25-8bb2-c179b224825d"
click at [965, 280] on select "Please Select 16PT 14PT" at bounding box center [1065, 294] width 200 height 29
select select "16PT"
click at [965, 321] on select "Please Select No Spot UV Front and Back (Both Sides) Front Only Back Only" at bounding box center [1065, 336] width 200 height 29
select select "3"
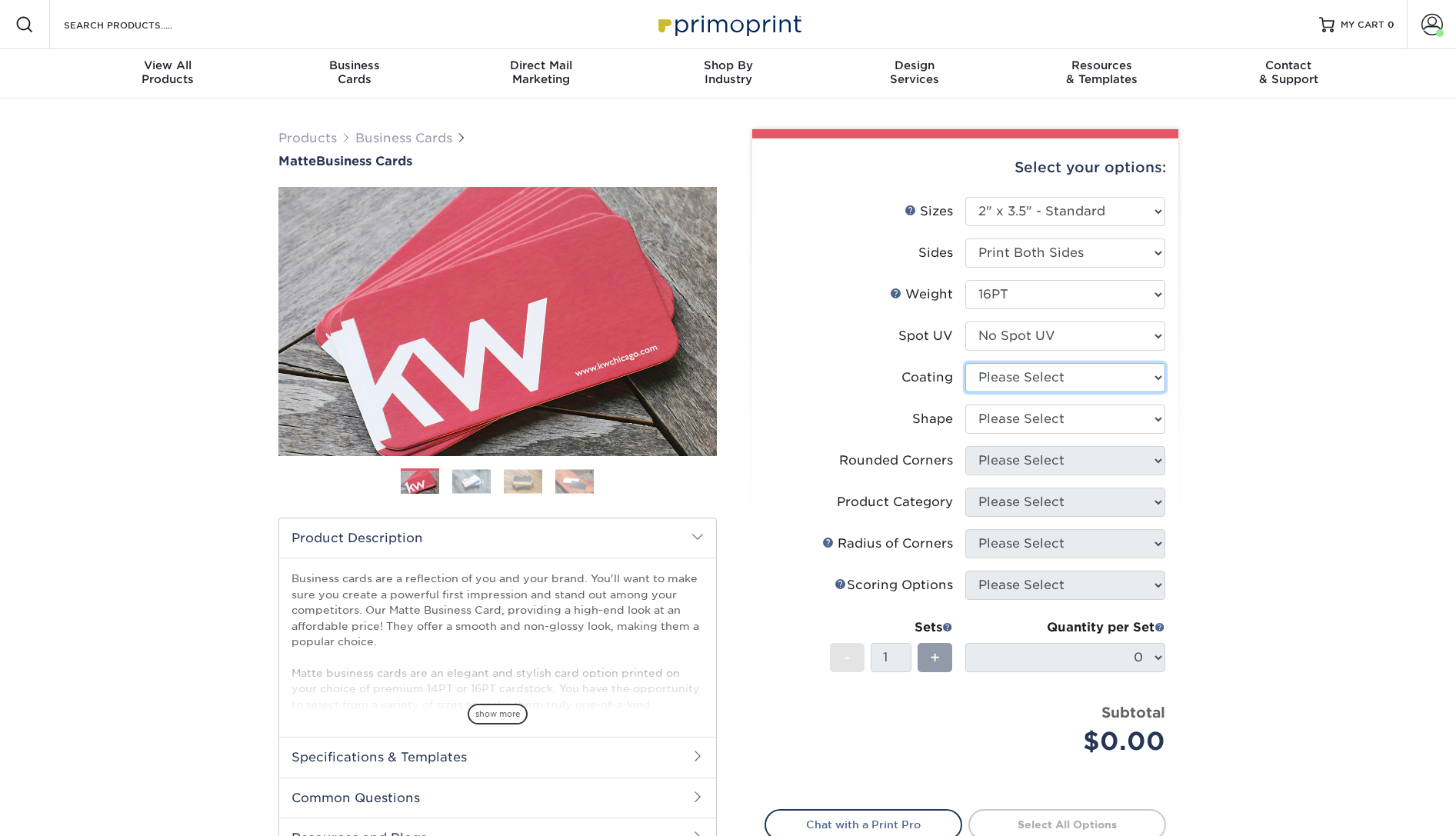
click at [965, 363] on select at bounding box center [1065, 378] width 200 height 29
select select "121bb7b5-3b4d-429f-bd8d-bbf80e953313"
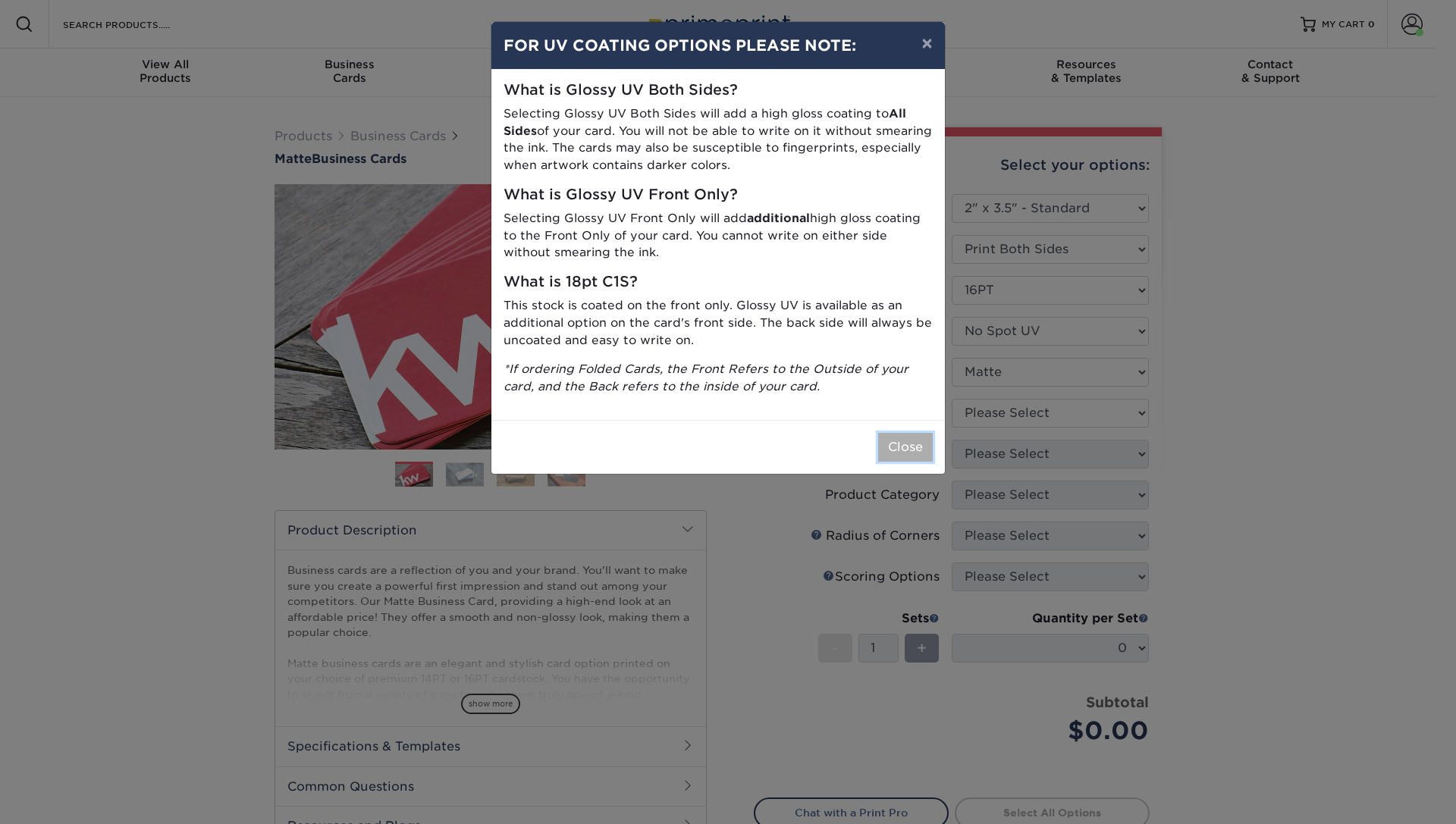
click at [894, 457] on button "Close" at bounding box center [905, 448] width 55 height 29
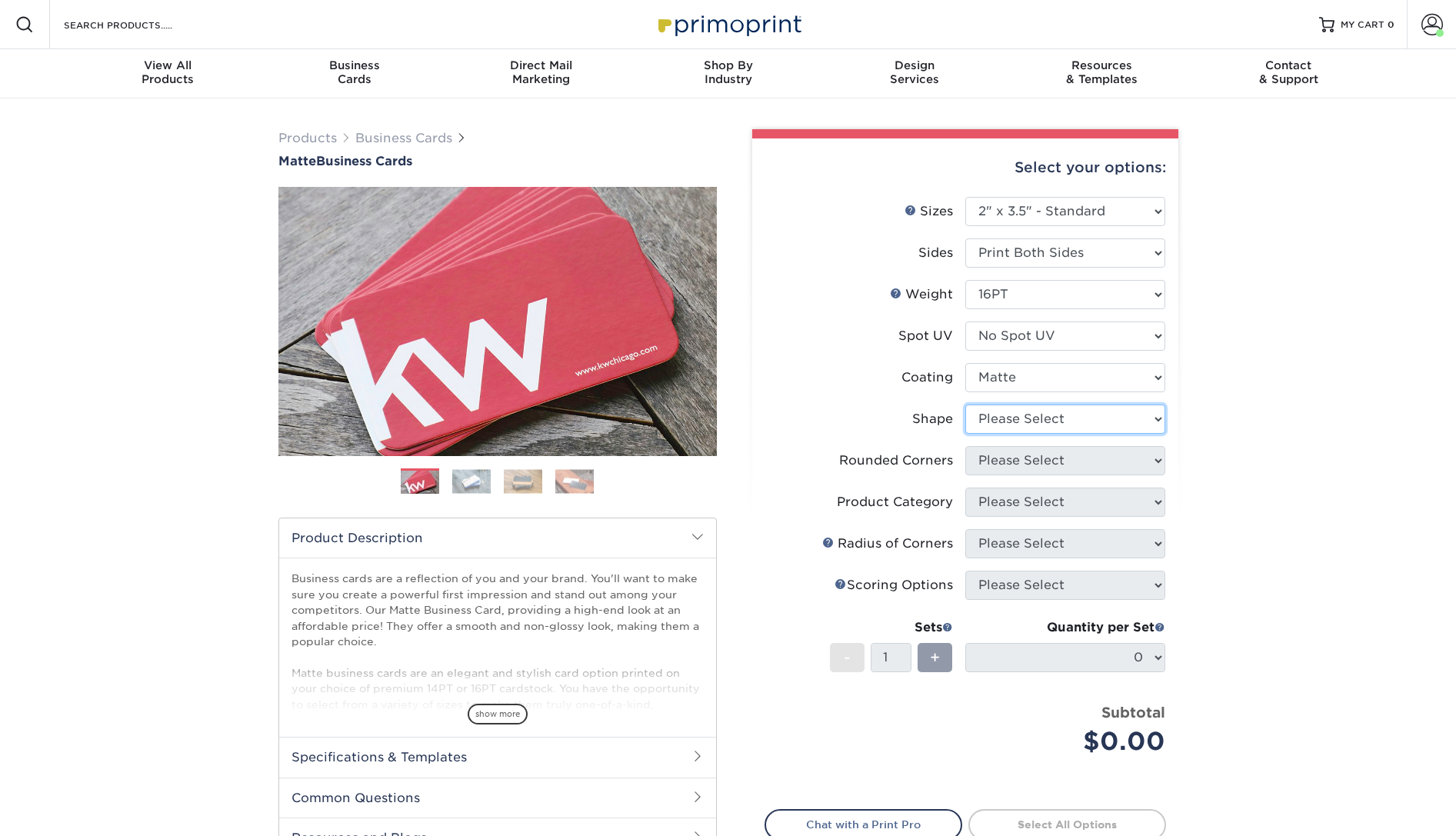
click at [965, 405] on select "Please Select Standard Oval" at bounding box center [1065, 419] width 200 height 29
select select "standard"
click at [965, 446] on select "Please Select Yes - Round 2 Corners Yes - Round 4 Corners No" at bounding box center [1065, 461] width 200 height 29
select select "0"
click option "No" at bounding box center [0, 0] width 0 height 0
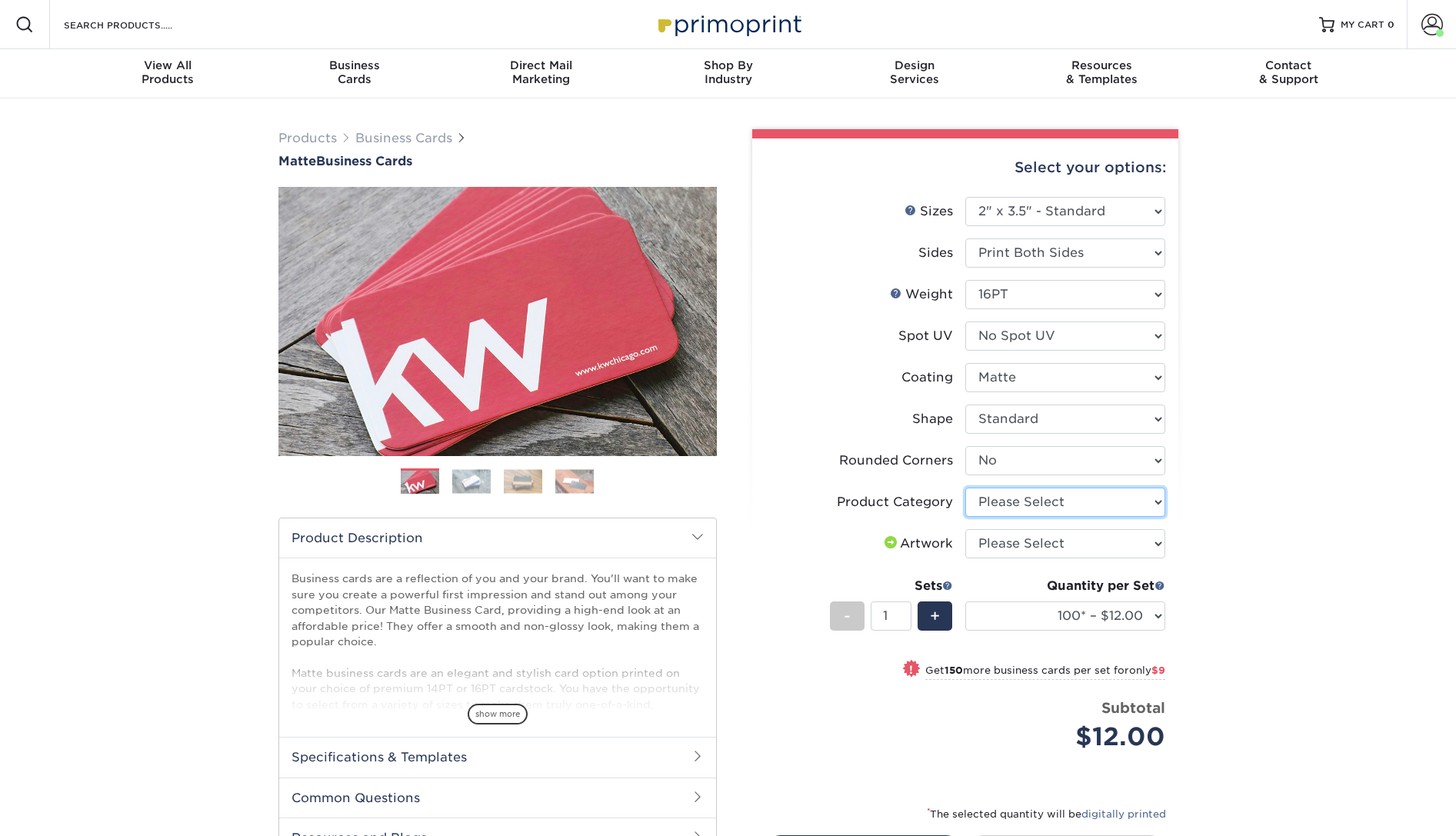
click at [965, 488] on select "Please Select Business Cards" at bounding box center [1065, 502] width 200 height 29
select select "3b5148f1-0588-4f88-a218-97bcfdce65c1"
click option "Business Cards" at bounding box center [0, 0] width 0 height 0
click at [965, 529] on select "Please Select I will upload files I need a design - $100" at bounding box center [1065, 544] width 200 height 29
select select "upload"
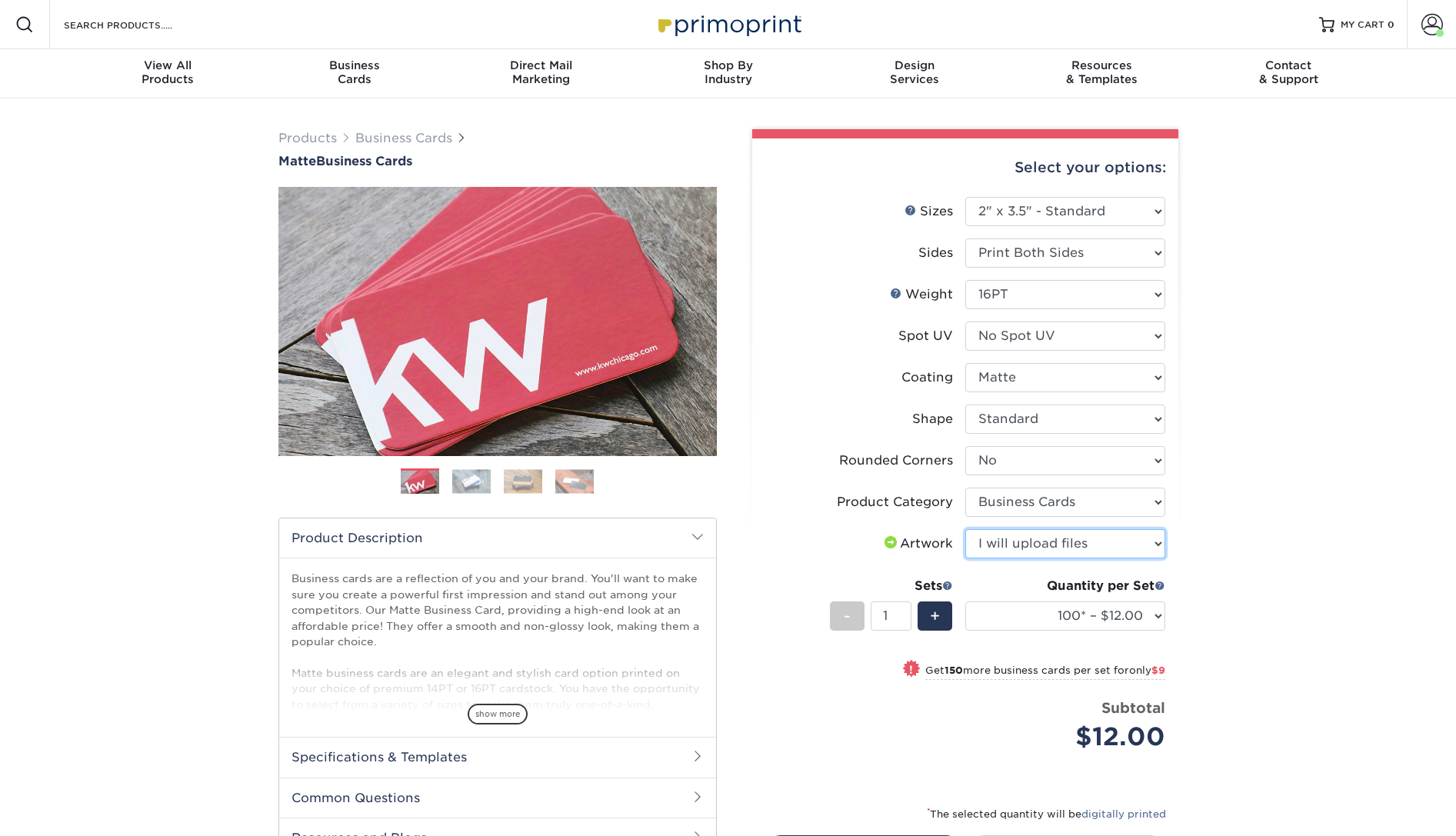
click option "I will upload files" at bounding box center [0, 0] width 0 height 0
click at [965, 602] on select "100* – $12.00 250* – $21.00 500 – $42.00 1000 – $53.00 2500 – $95.00 5000 – $18…" at bounding box center [1065, 617] width 200 height 29
select select "250* – $21.00"
click option "250* – $21.00" at bounding box center [0, 0] width 0 height 0
